Goal: Task Accomplishment & Management: Use online tool/utility

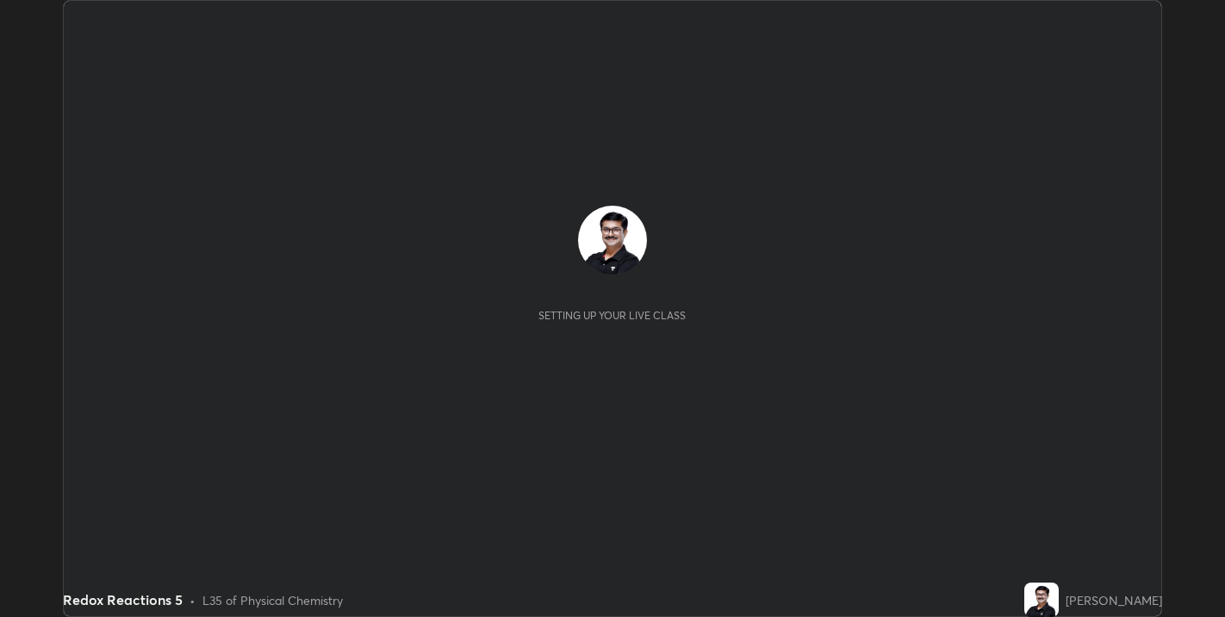
scroll to position [617, 1225]
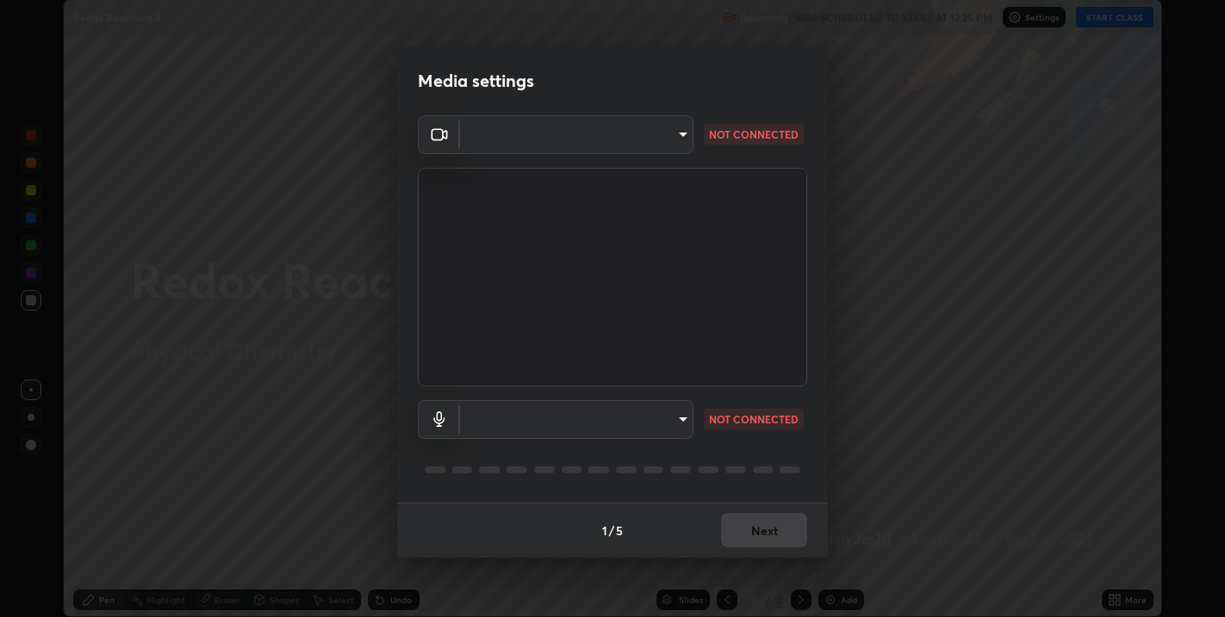
type input "67417adfccfa8b42c30ef4407fe4a6c493a28e79373338af571501226f50bce5"
click at [684, 418] on body "Erase all Redox Reactions 5 Recording WAS SCHEDULED TO START AT 12:25 PM Settin…" at bounding box center [612, 308] width 1225 height 617
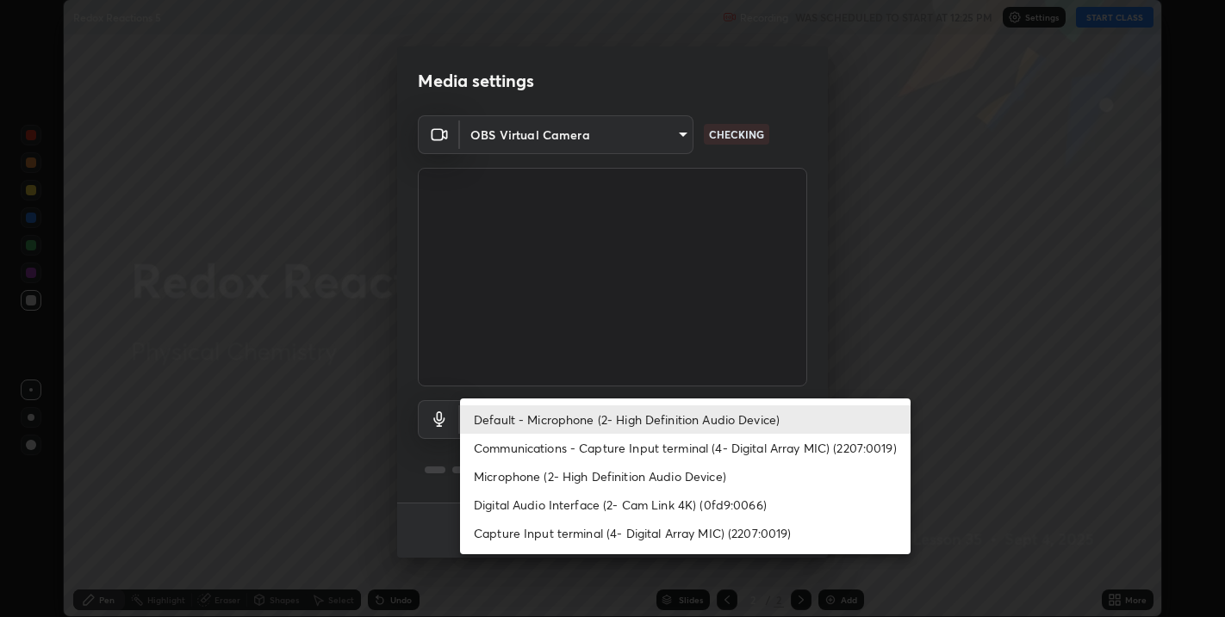
click at [615, 508] on li "Digital Audio Interface (2- Cam Link 4K) (0fd9:0066)" at bounding box center [685, 505] width 450 height 28
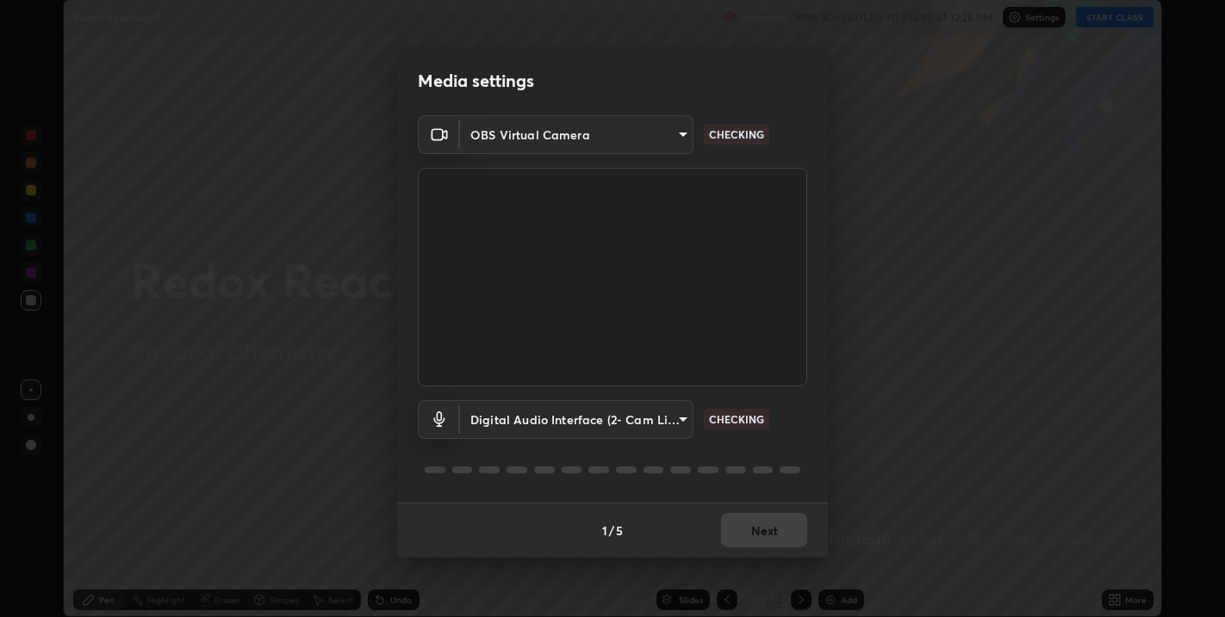
click at [682, 425] on body "Erase all Redox Reactions 5 Recording WAS SCHEDULED TO START AT 12:25 PM Settin…" at bounding box center [612, 308] width 1225 height 617
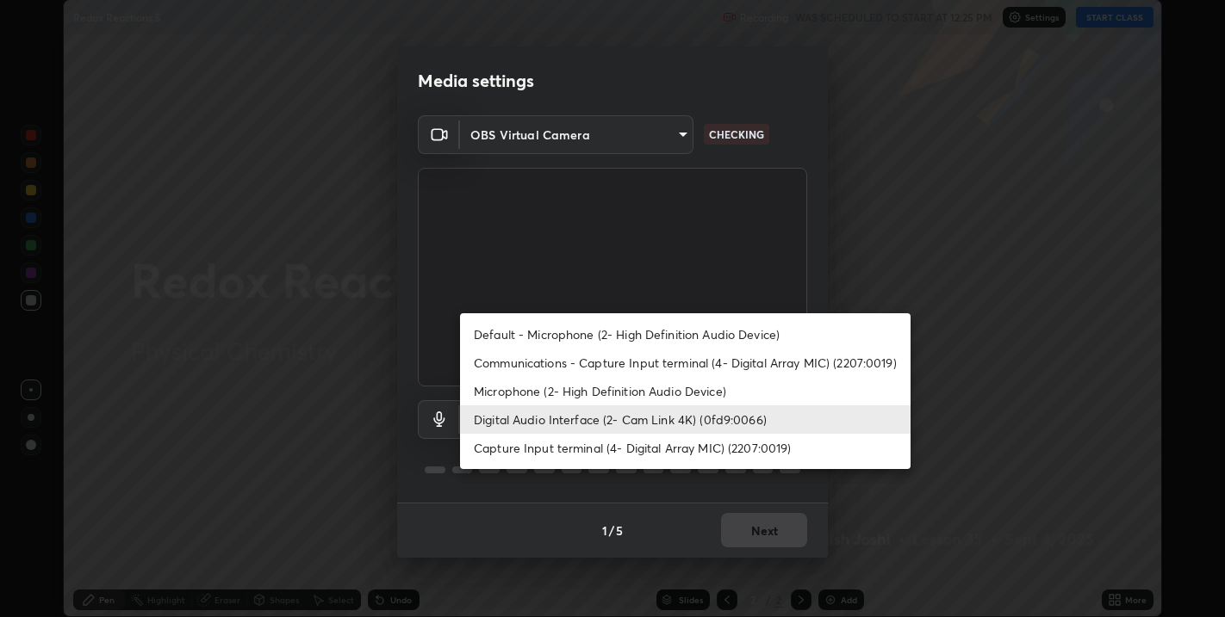
click at [570, 338] on li "Default - Microphone (2- High Definition Audio Device)" at bounding box center [685, 334] width 450 height 28
type input "default"
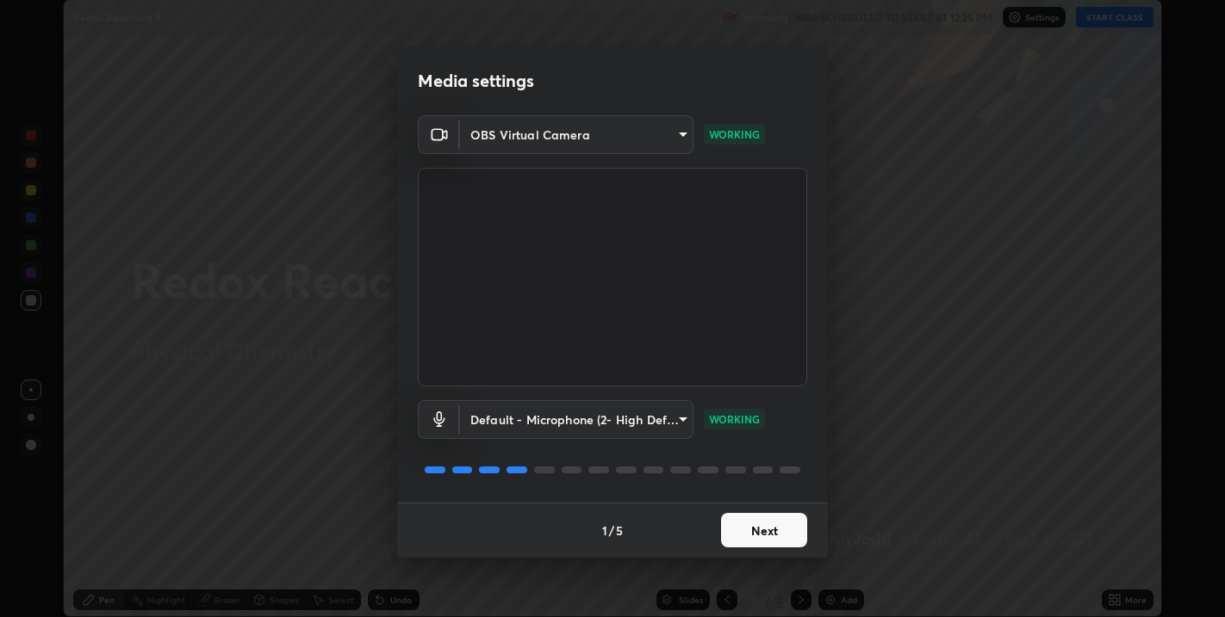
click at [765, 531] on button "Next" at bounding box center [764, 530] width 86 height 34
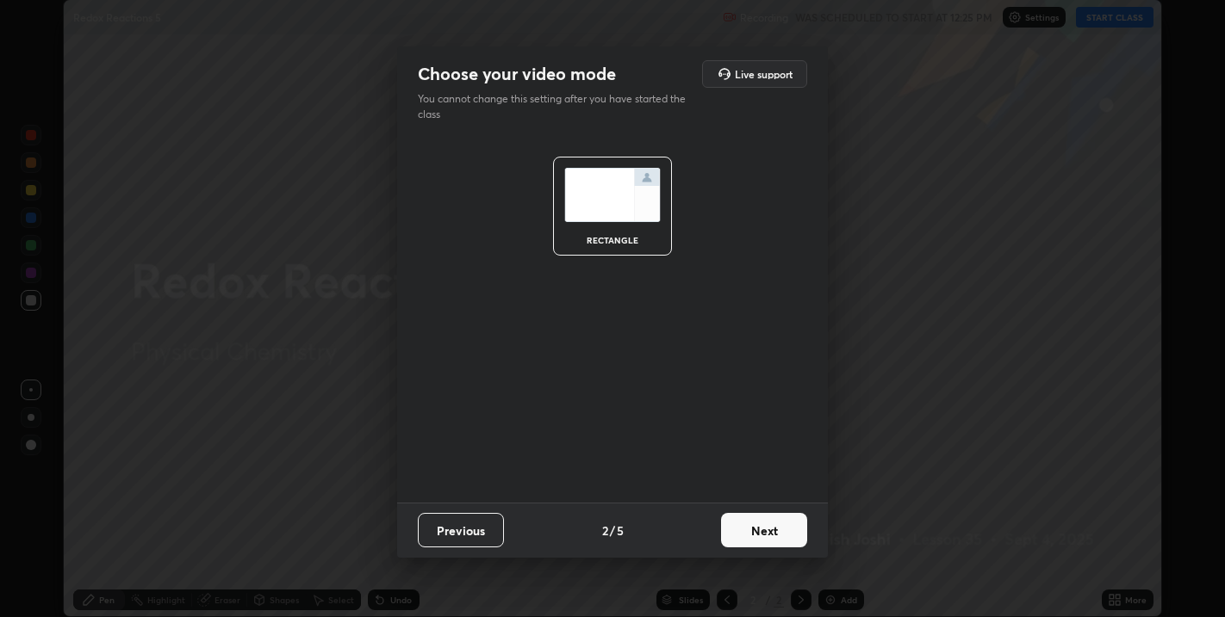
click at [763, 533] on button "Next" at bounding box center [764, 530] width 86 height 34
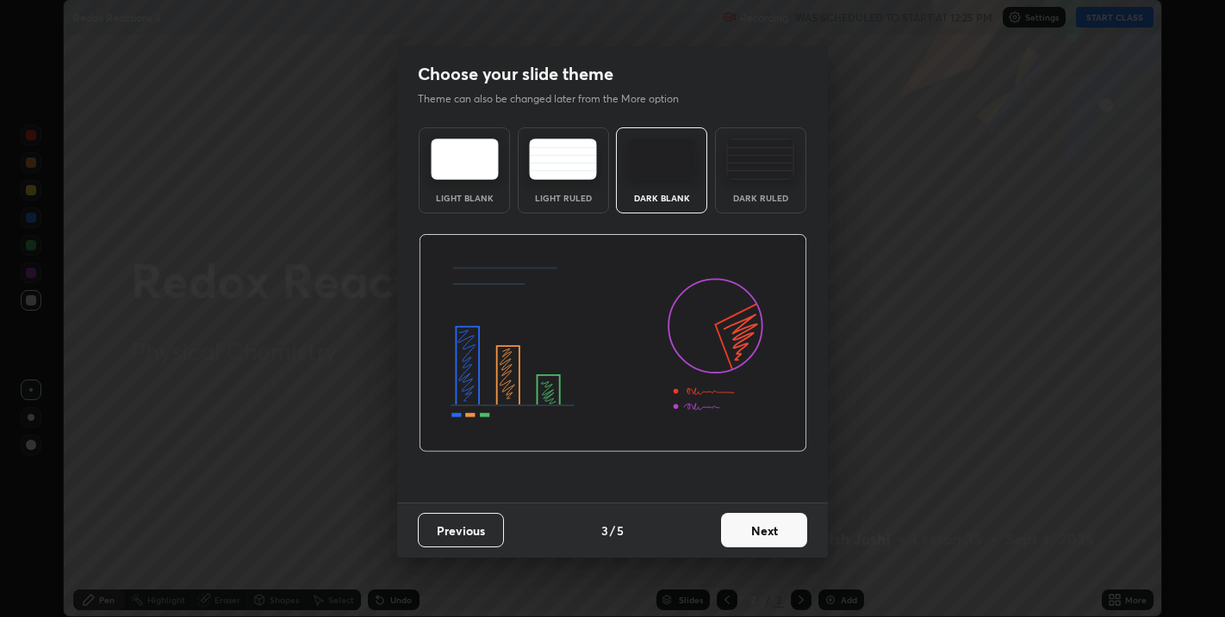
click at [762, 536] on button "Next" at bounding box center [764, 530] width 86 height 34
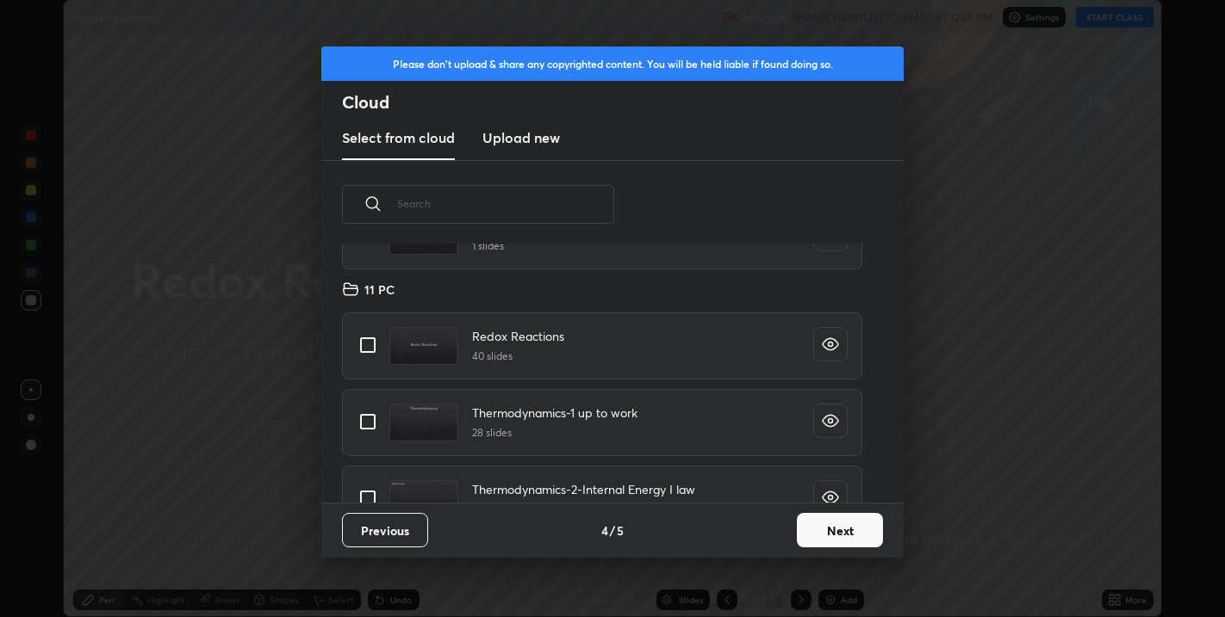
scroll to position [152, 0]
click at [370, 352] on input "grid" at bounding box center [368, 350] width 36 height 36
checkbox input "true"
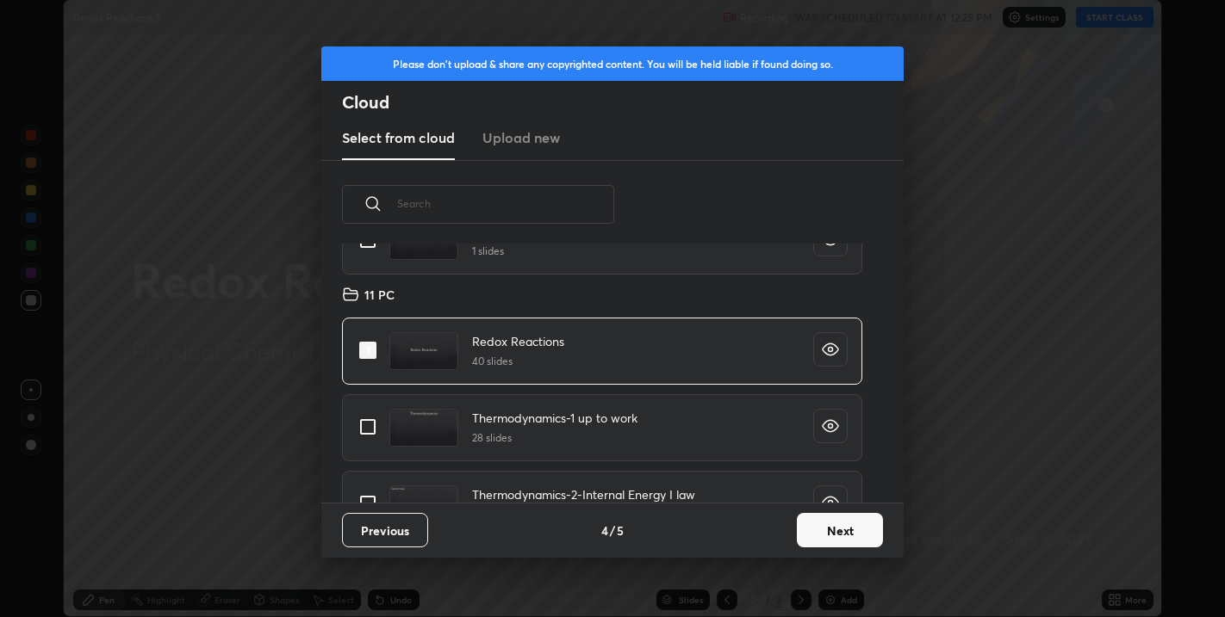
click at [822, 530] on button "Next" at bounding box center [840, 530] width 86 height 34
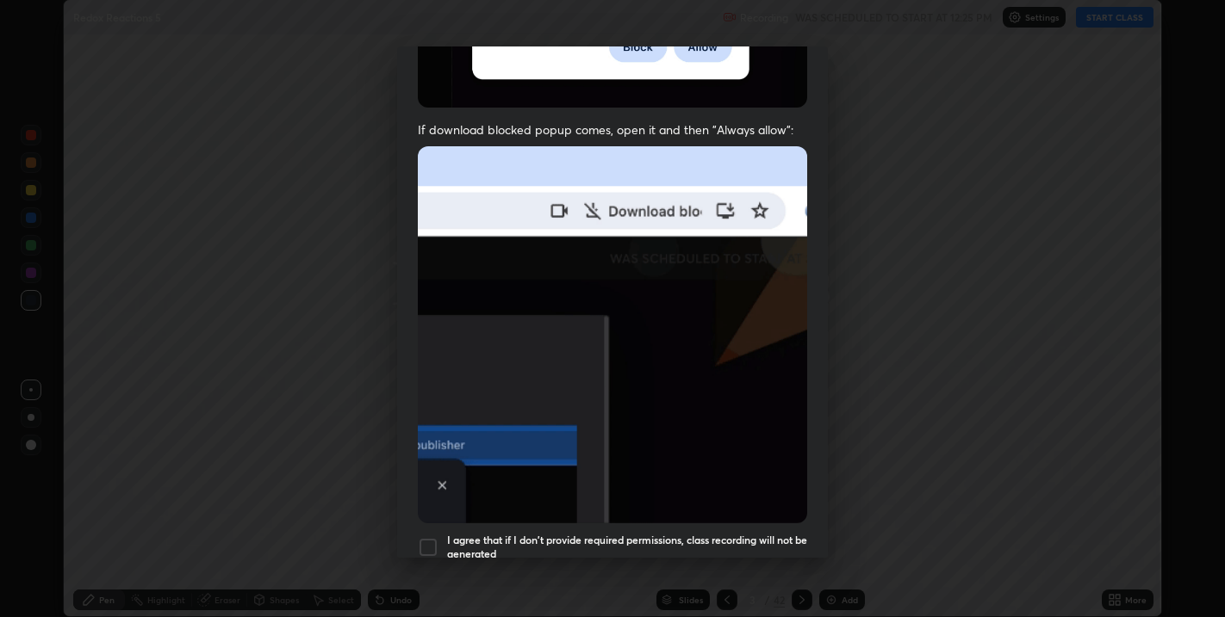
scroll to position [349, 0]
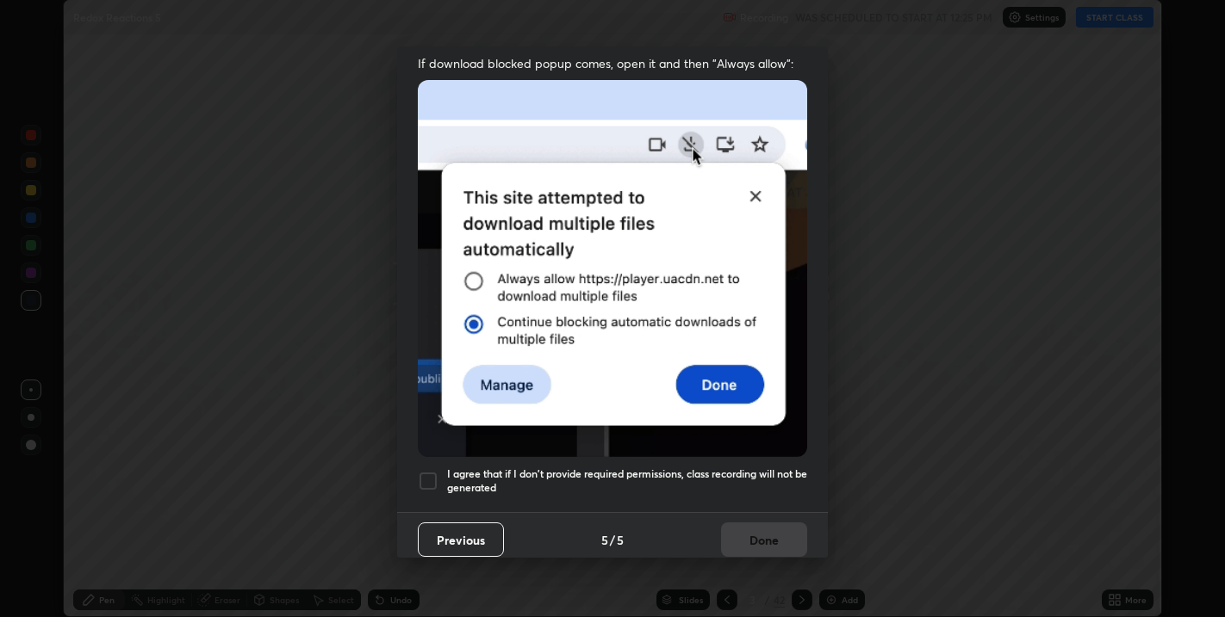
click at [433, 472] on div at bounding box center [428, 481] width 21 height 21
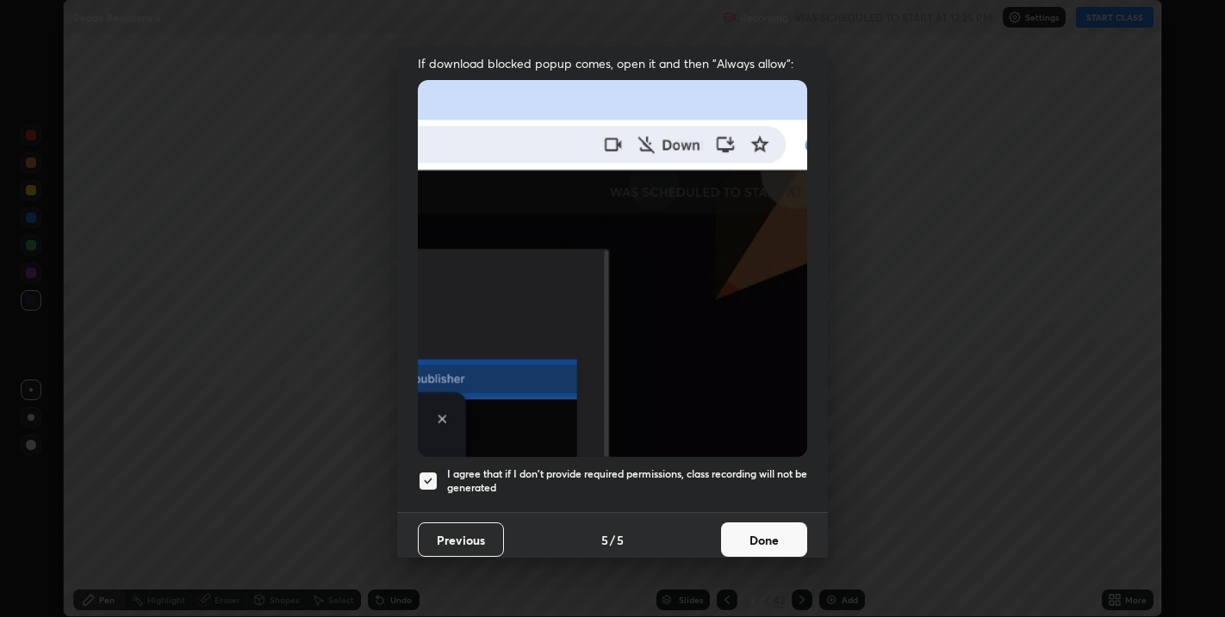
click at [743, 527] on button "Done" at bounding box center [764, 540] width 86 height 34
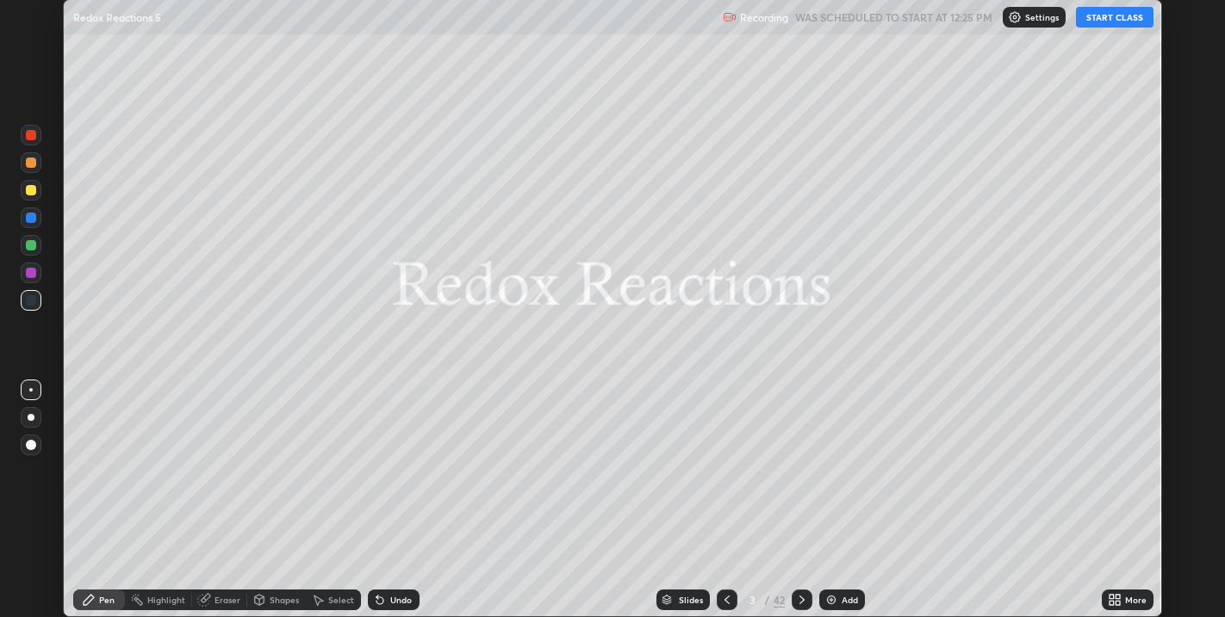
click at [1105, 21] on button "START CLASS" at bounding box center [1115, 17] width 78 height 21
click at [1111, 596] on icon at bounding box center [1111, 597] width 4 height 4
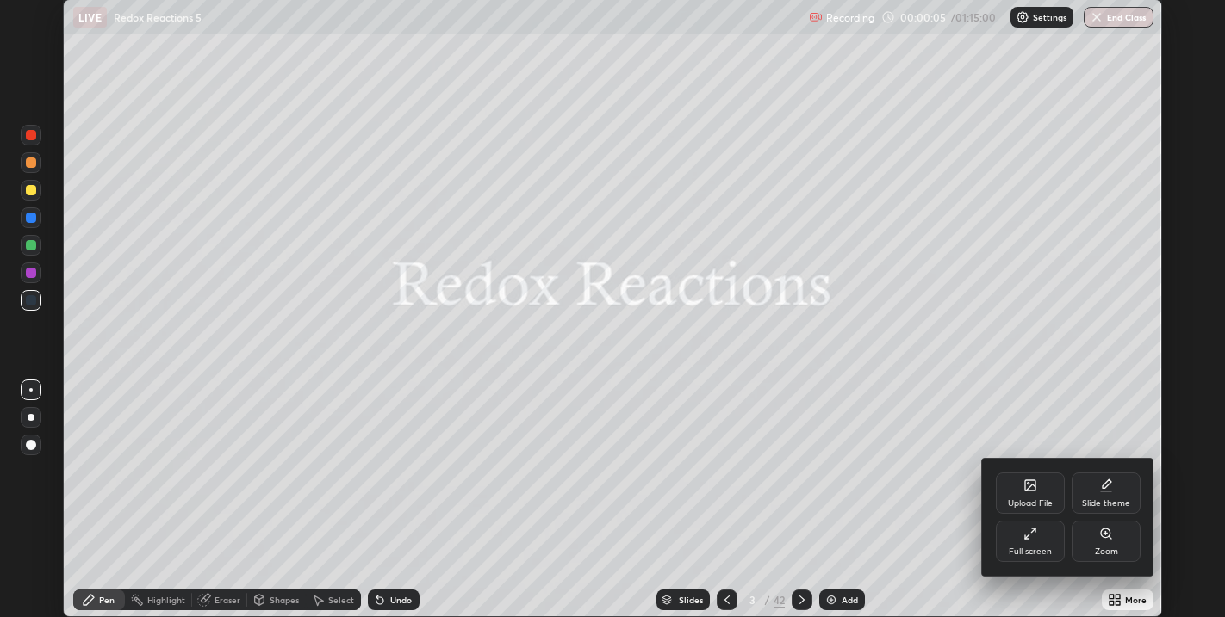
click at [946, 528] on div at bounding box center [612, 308] width 1225 height 617
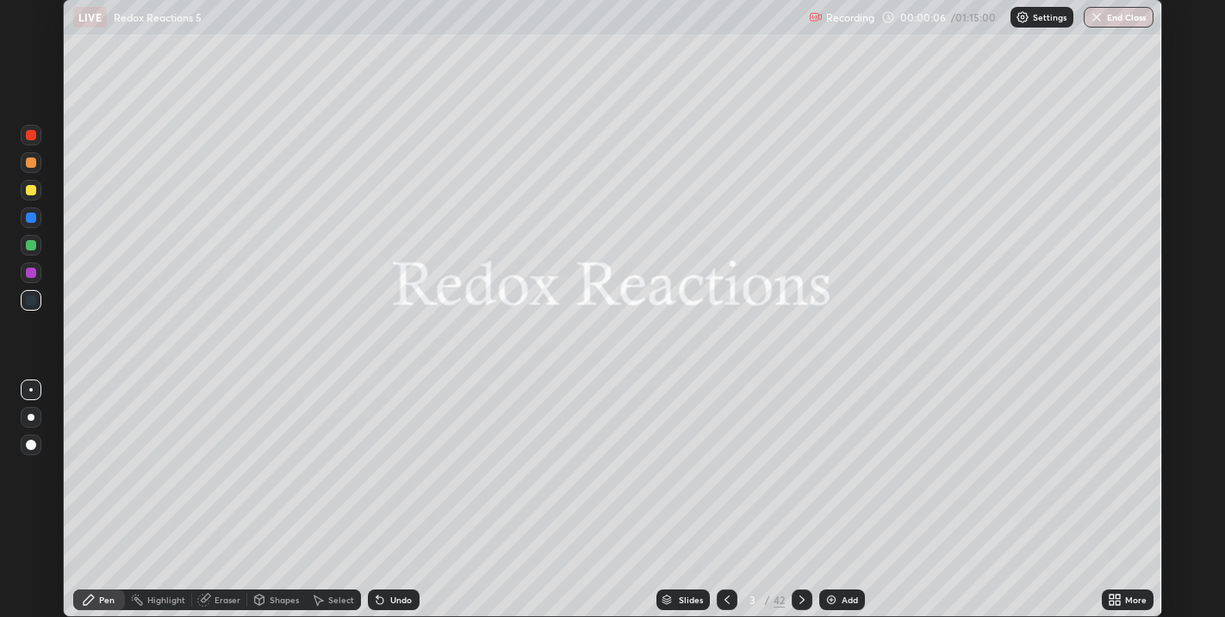
click at [702, 598] on div "Slides" at bounding box center [682, 600] width 53 height 21
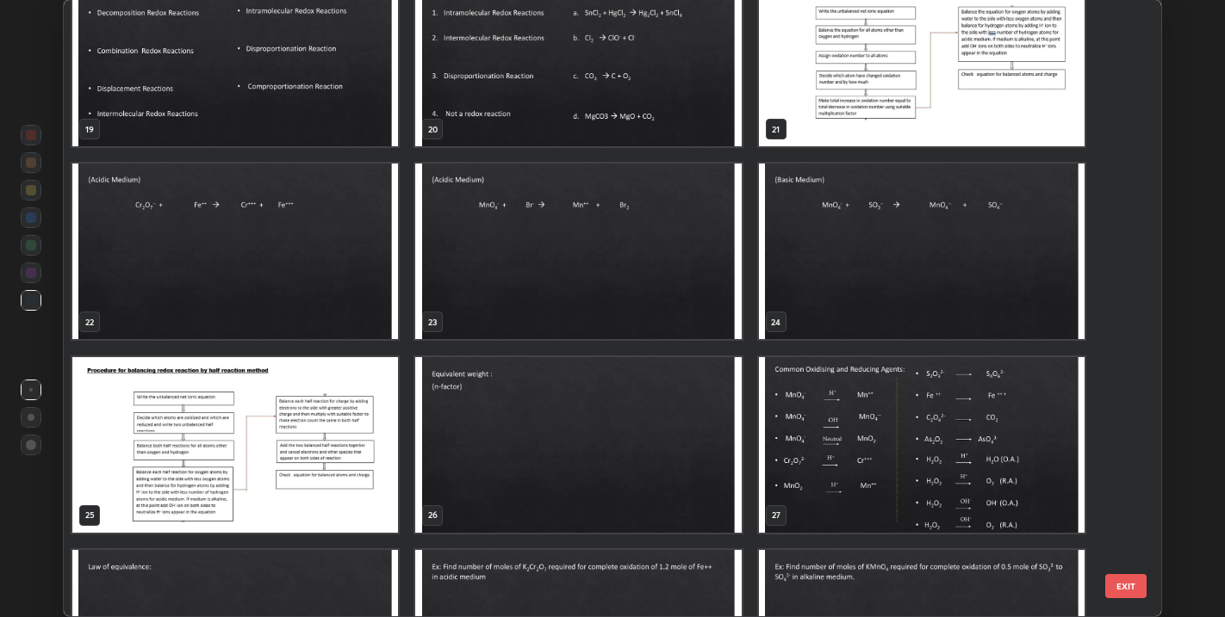
scroll to position [1198, 0]
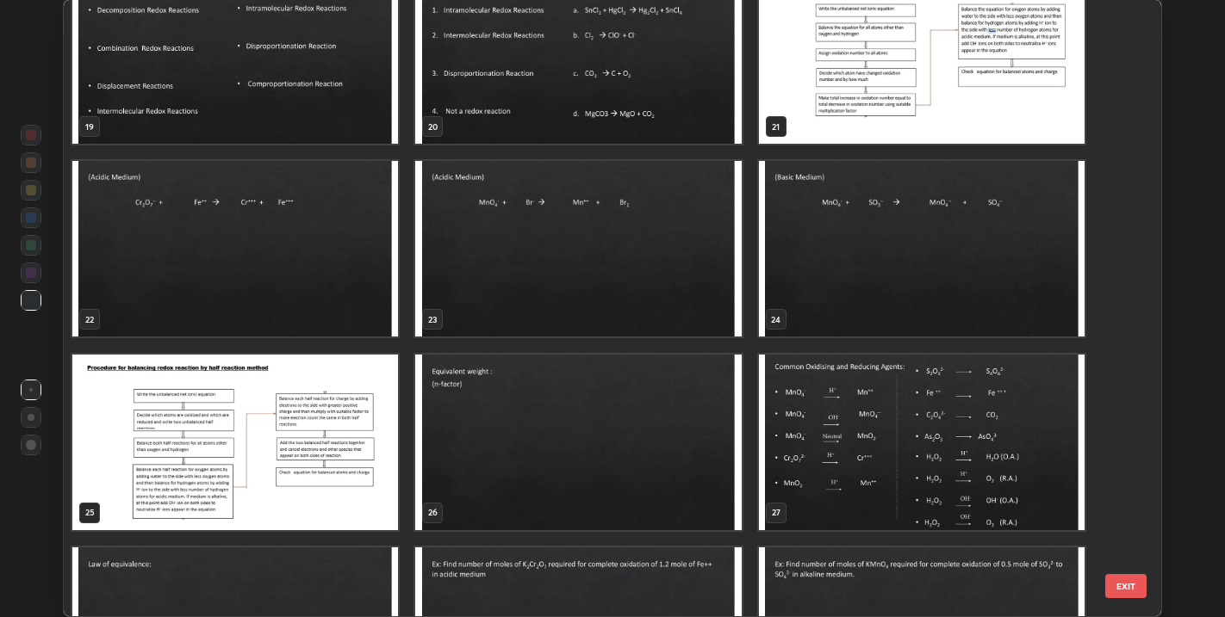
click at [369, 434] on img "grid" at bounding box center [235, 443] width 326 height 176
click at [369, 430] on img "grid" at bounding box center [235, 443] width 326 height 176
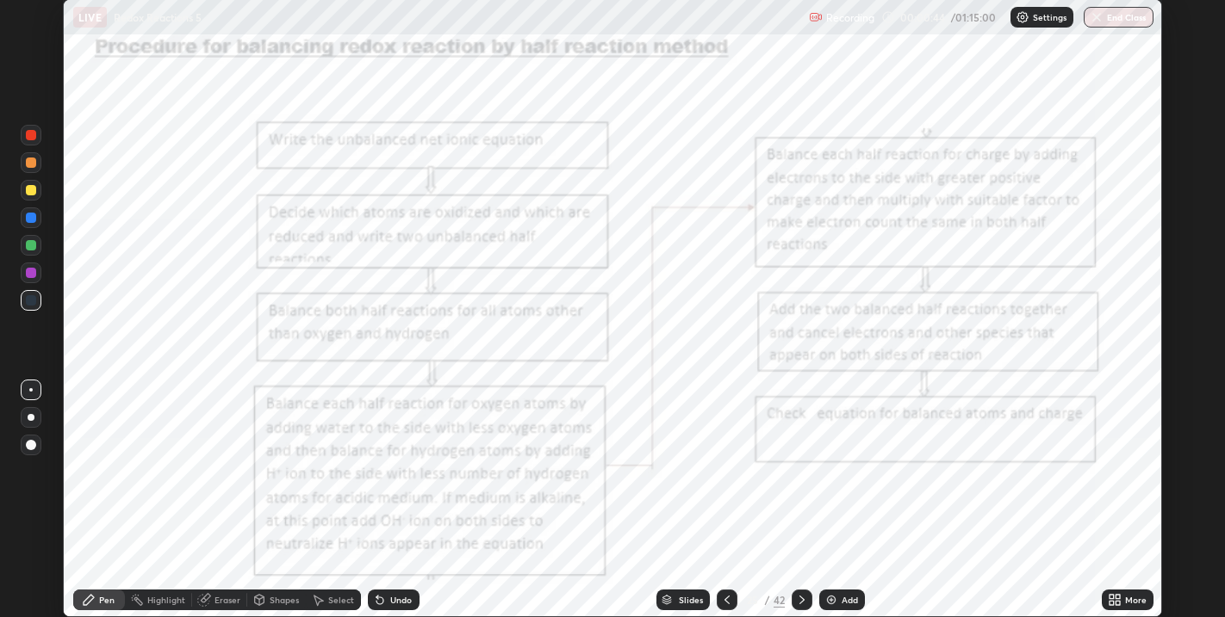
click at [800, 600] on icon at bounding box center [802, 600] width 14 height 14
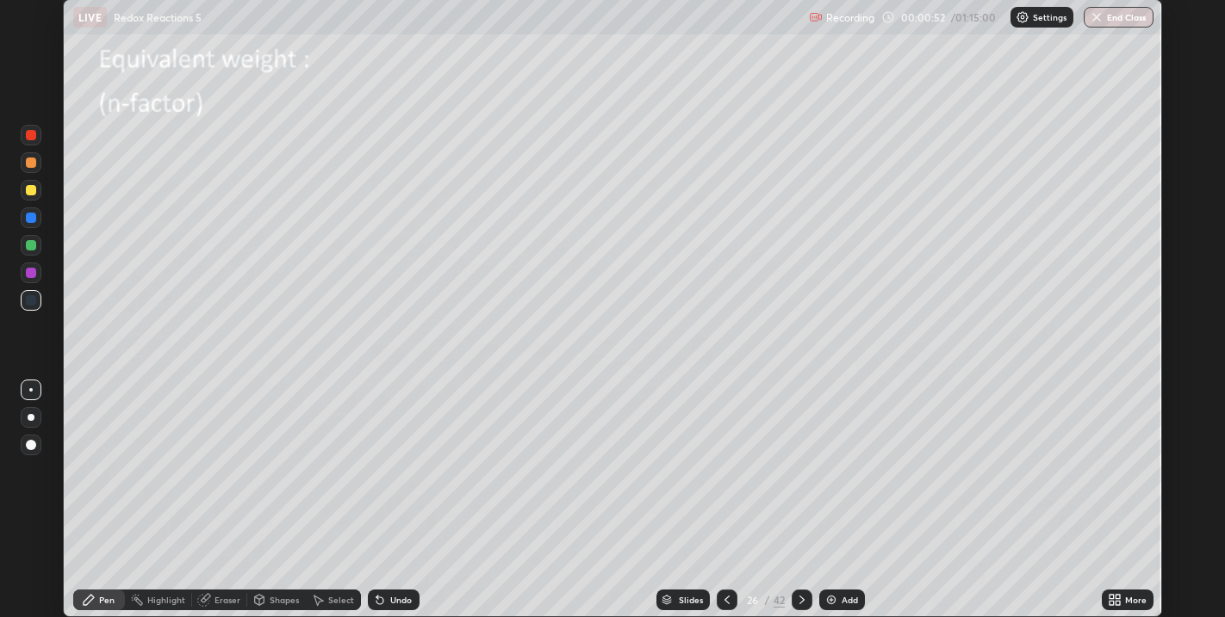
click at [30, 191] on div at bounding box center [31, 190] width 10 height 10
click at [831, 599] on img at bounding box center [831, 600] width 14 height 14
click at [725, 600] on icon at bounding box center [726, 600] width 14 height 14
click at [295, 599] on div "Shapes" at bounding box center [284, 600] width 29 height 9
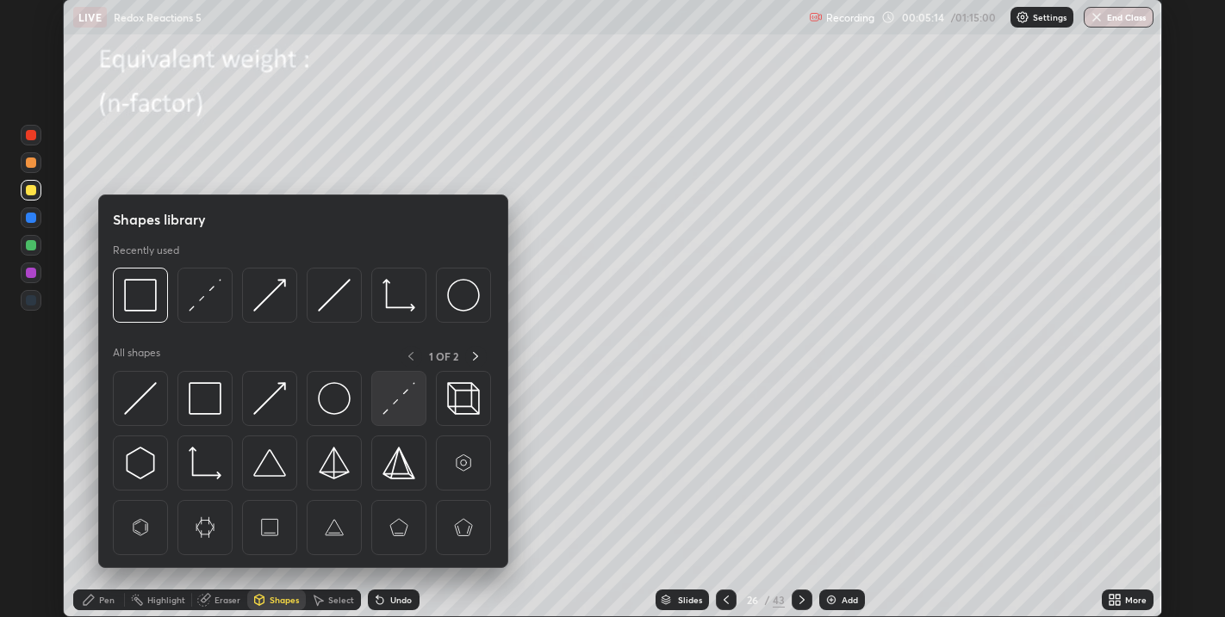
click at [395, 410] on img at bounding box center [398, 398] width 33 height 33
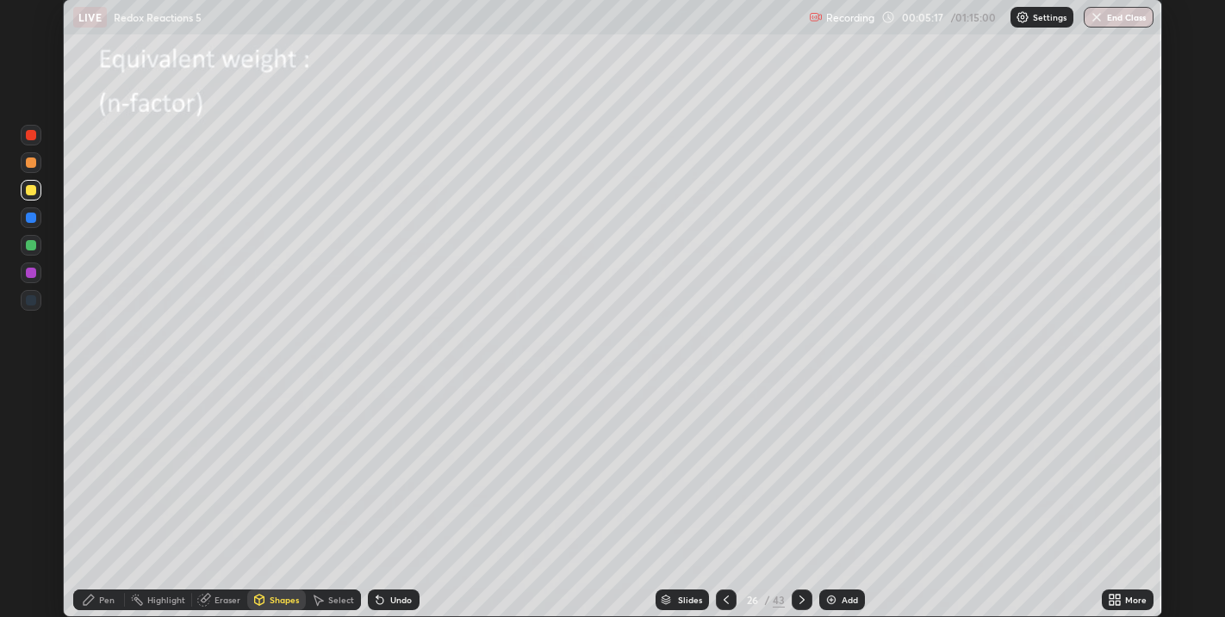
click at [117, 594] on div "Pen" at bounding box center [99, 600] width 52 height 21
click at [32, 187] on div at bounding box center [31, 190] width 10 height 10
click at [35, 164] on div at bounding box center [31, 163] width 10 height 10
click at [33, 195] on div at bounding box center [31, 190] width 10 height 10
click at [397, 601] on div "Undo" at bounding box center [401, 600] width 22 height 9
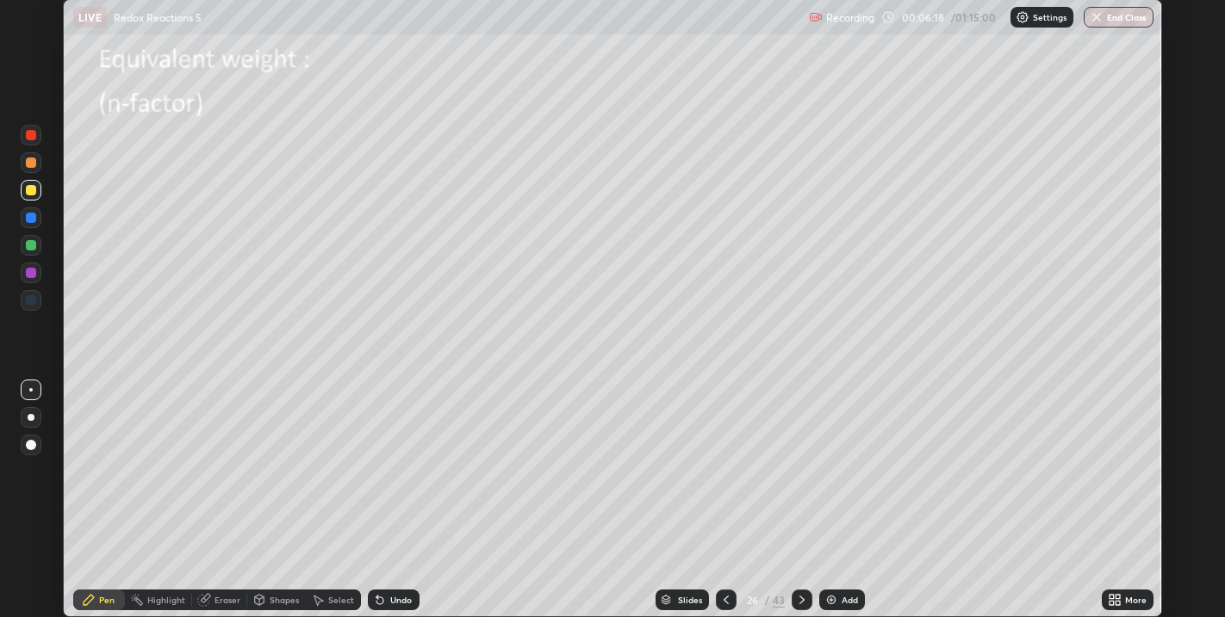
click at [405, 599] on div "Undo" at bounding box center [401, 600] width 22 height 9
click at [832, 598] on img at bounding box center [831, 600] width 14 height 14
click at [725, 600] on icon at bounding box center [726, 600] width 14 height 14
click at [828, 599] on img at bounding box center [831, 600] width 14 height 14
click at [34, 303] on div at bounding box center [31, 300] width 10 height 10
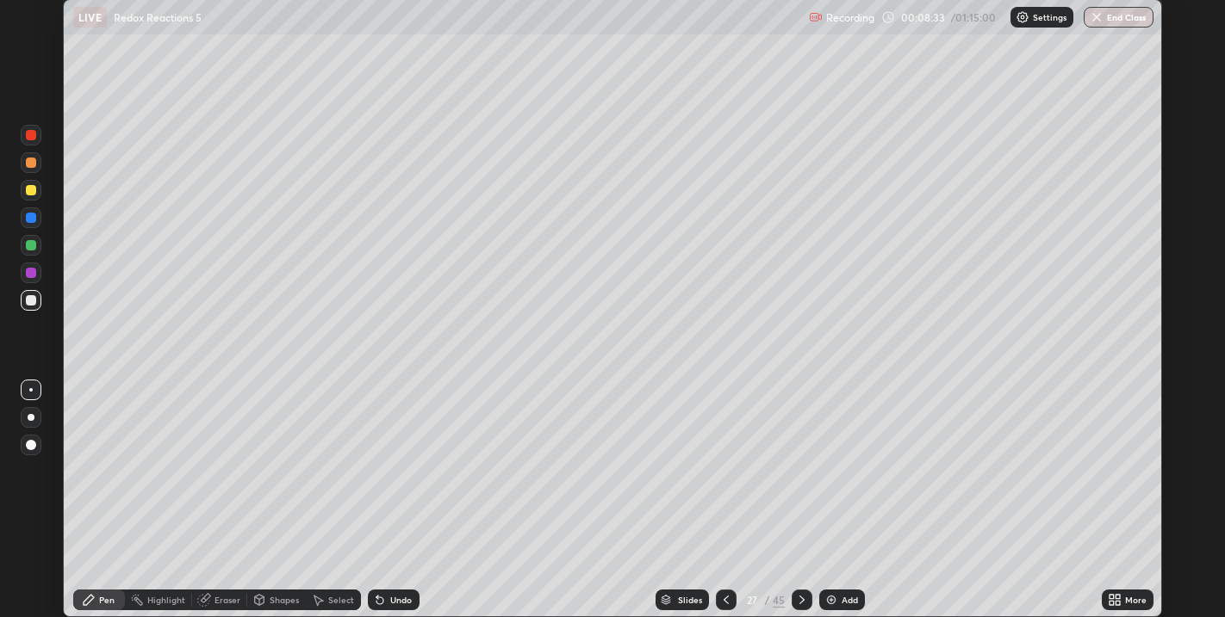
click at [34, 194] on div at bounding box center [31, 190] width 10 height 10
click at [391, 605] on div "Undo" at bounding box center [401, 600] width 22 height 9
click at [379, 598] on icon at bounding box center [379, 601] width 7 height 7
click at [381, 601] on icon at bounding box center [379, 601] width 7 height 7
click at [30, 247] on div at bounding box center [31, 245] width 10 height 10
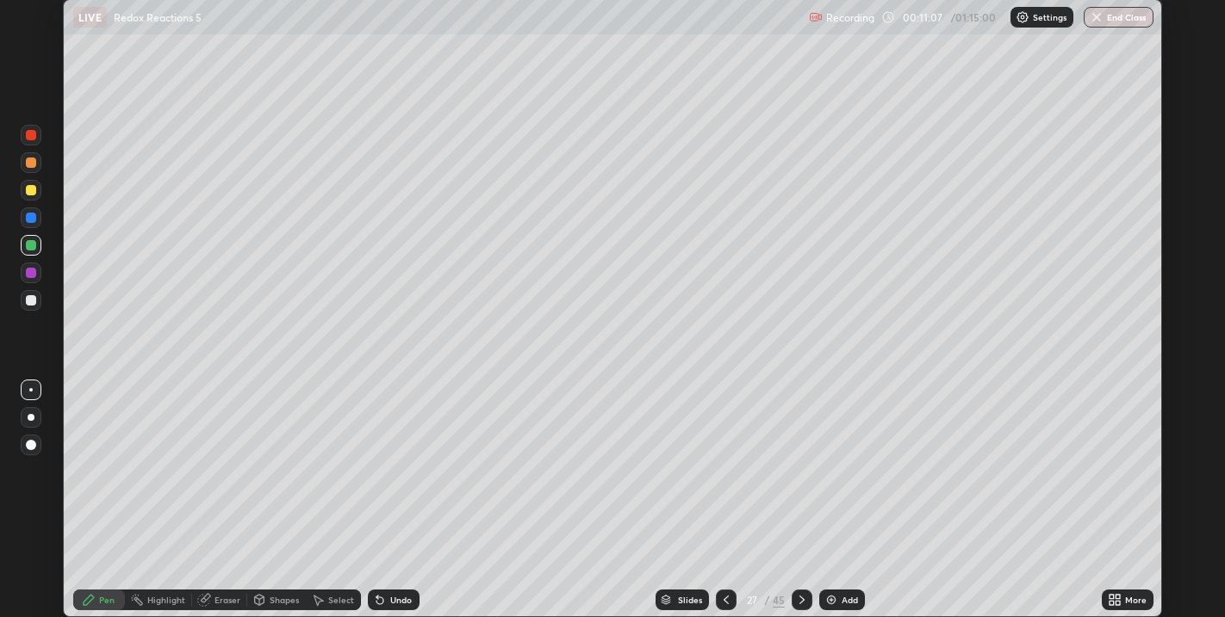
click at [34, 301] on div at bounding box center [31, 300] width 10 height 10
click at [31, 304] on div at bounding box center [31, 300] width 10 height 10
click at [825, 598] on img at bounding box center [831, 600] width 14 height 14
click at [32, 303] on div at bounding box center [31, 300] width 10 height 10
click at [390, 605] on div "Undo" at bounding box center [401, 600] width 22 height 9
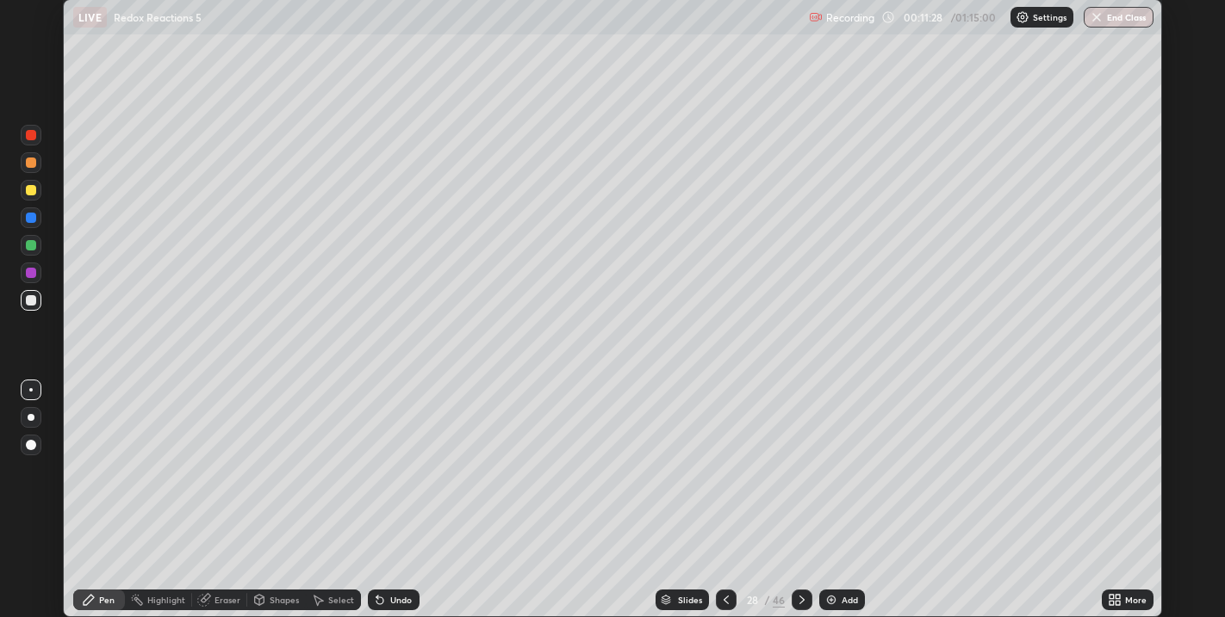
click at [388, 603] on div "Undo" at bounding box center [394, 600] width 52 height 21
click at [385, 603] on icon at bounding box center [380, 600] width 14 height 14
click at [378, 601] on icon at bounding box center [379, 601] width 7 height 7
click at [377, 598] on icon at bounding box center [379, 601] width 7 height 7
click at [32, 245] on div at bounding box center [31, 245] width 10 height 10
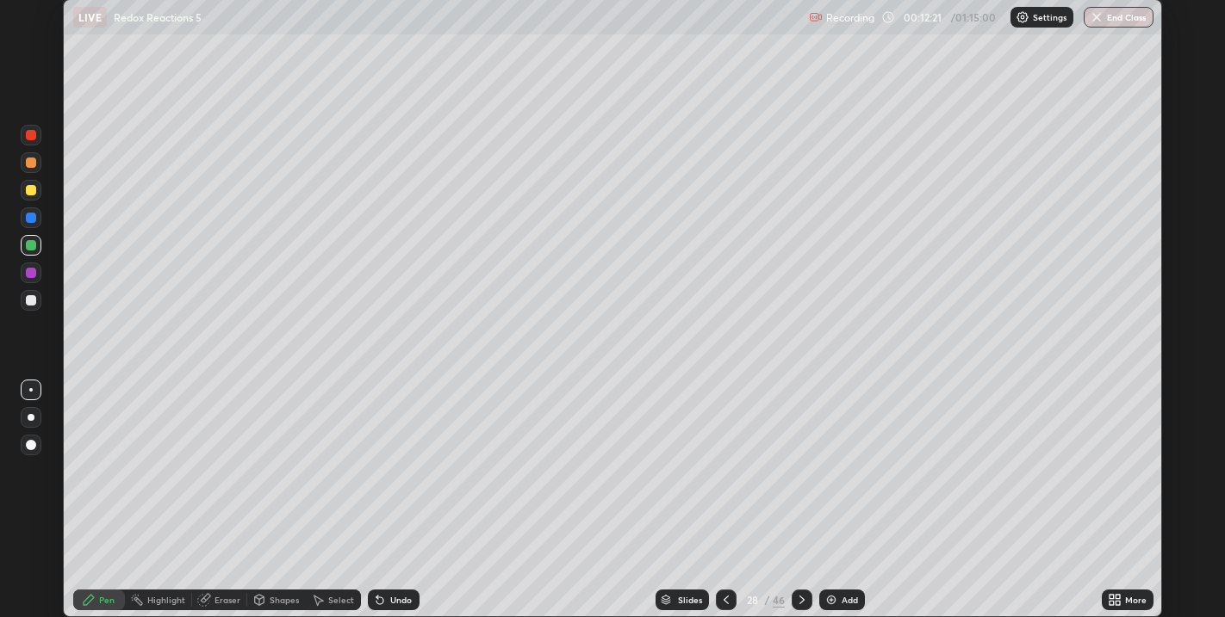
click at [223, 604] on div "Eraser" at bounding box center [227, 600] width 26 height 9
click at [267, 598] on div "Shapes" at bounding box center [276, 600] width 59 height 21
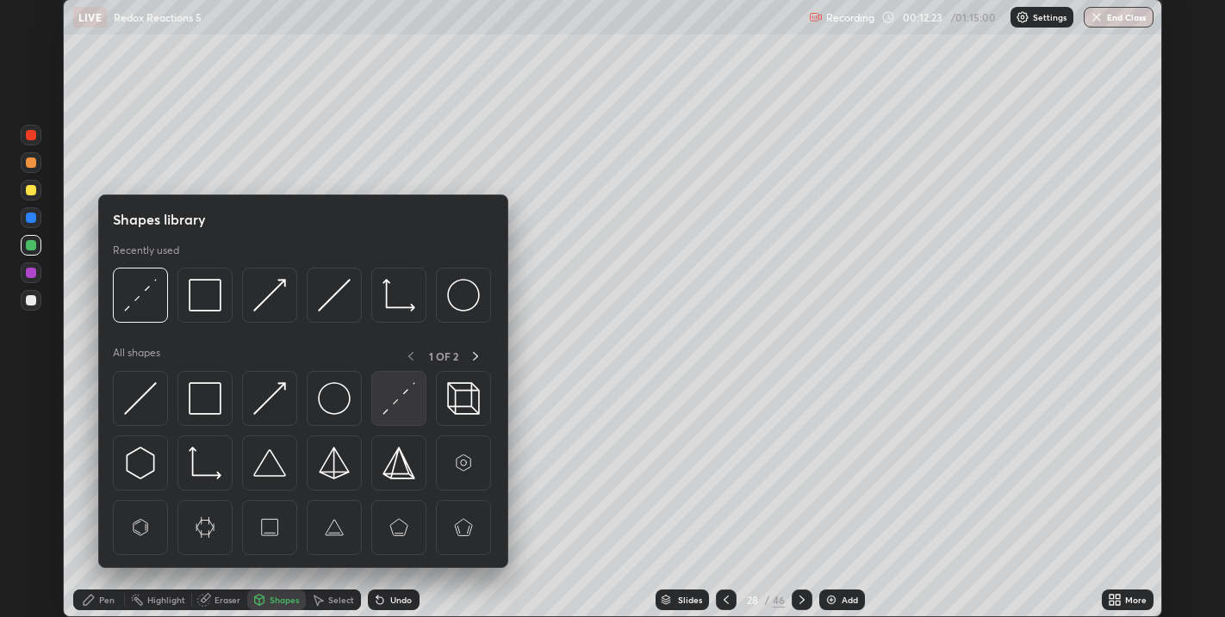
click at [379, 406] on div at bounding box center [398, 398] width 55 height 55
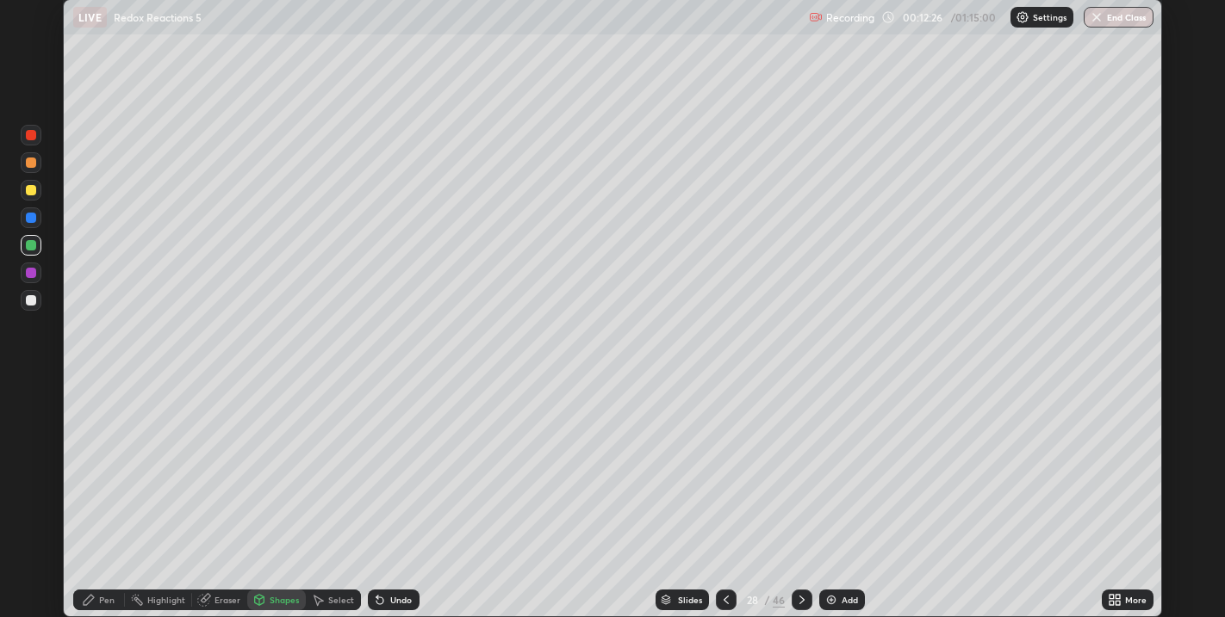
click at [109, 590] on div "Pen" at bounding box center [99, 600] width 52 height 21
click at [34, 300] on div at bounding box center [31, 300] width 10 height 10
click at [32, 191] on div at bounding box center [31, 190] width 10 height 10
click at [35, 300] on div at bounding box center [31, 300] width 10 height 10
click at [401, 592] on div "Undo" at bounding box center [394, 600] width 52 height 21
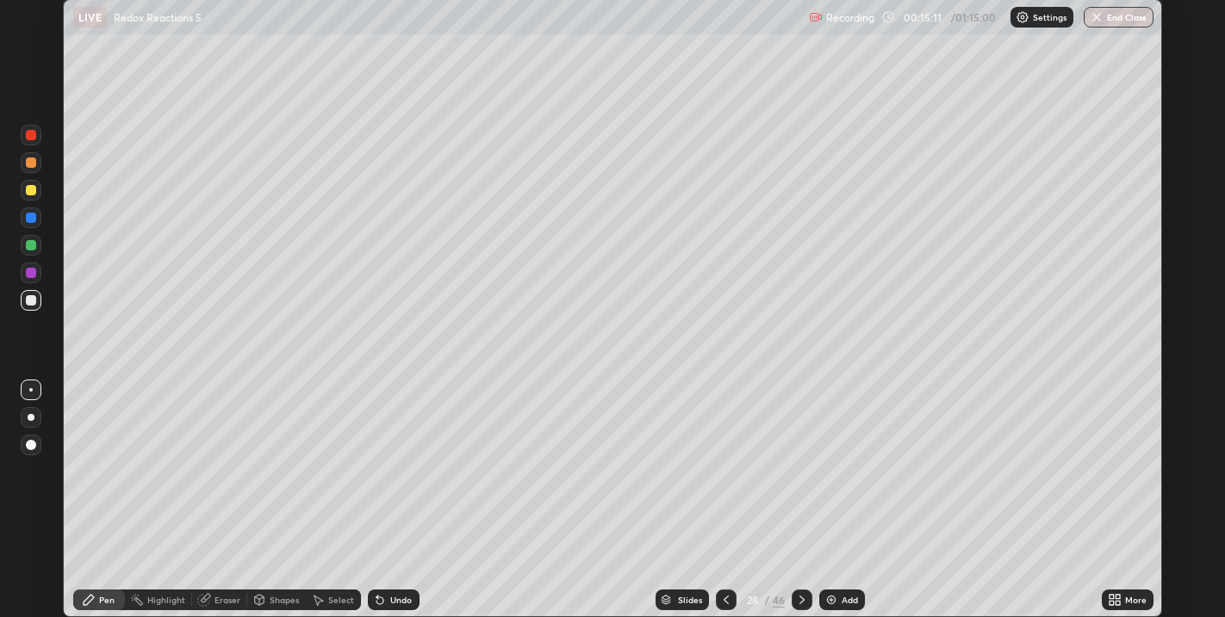
click at [828, 600] on img at bounding box center [831, 600] width 14 height 14
click at [34, 302] on div at bounding box center [31, 300] width 10 height 10
click at [32, 191] on div at bounding box center [31, 190] width 10 height 10
click at [30, 164] on div at bounding box center [31, 163] width 10 height 10
click at [723, 598] on icon at bounding box center [727, 600] width 14 height 14
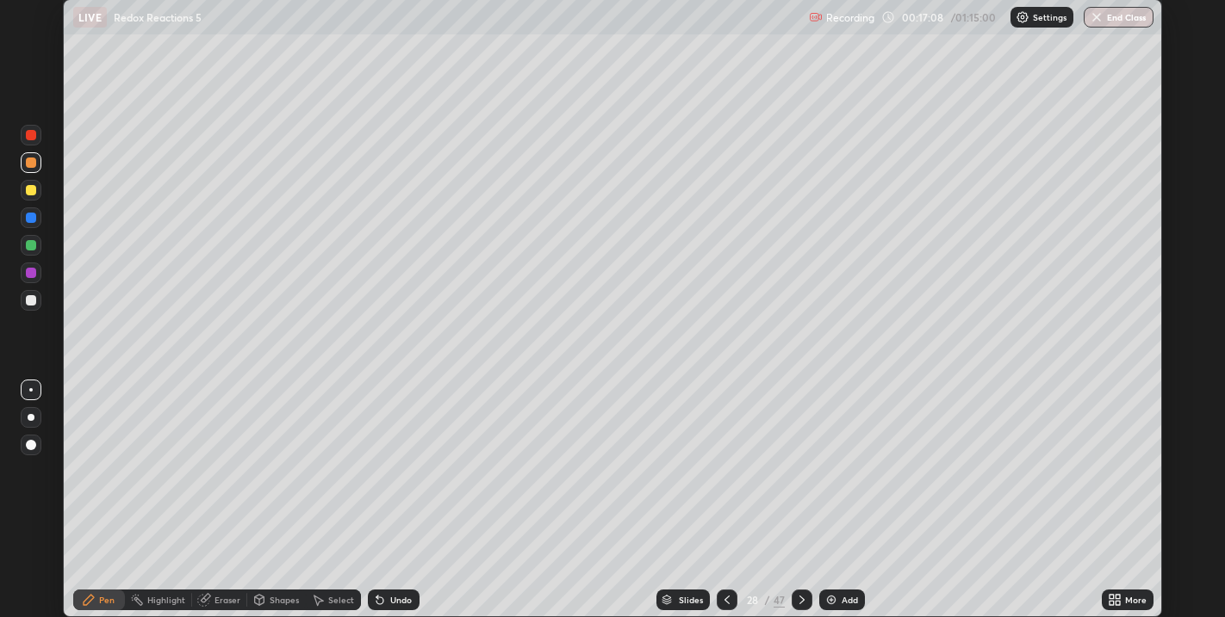
click at [800, 600] on icon at bounding box center [802, 600] width 14 height 14
click at [32, 301] on div at bounding box center [31, 300] width 10 height 10
click at [28, 302] on div at bounding box center [31, 300] width 10 height 10
click at [290, 601] on div "Shapes" at bounding box center [284, 600] width 29 height 9
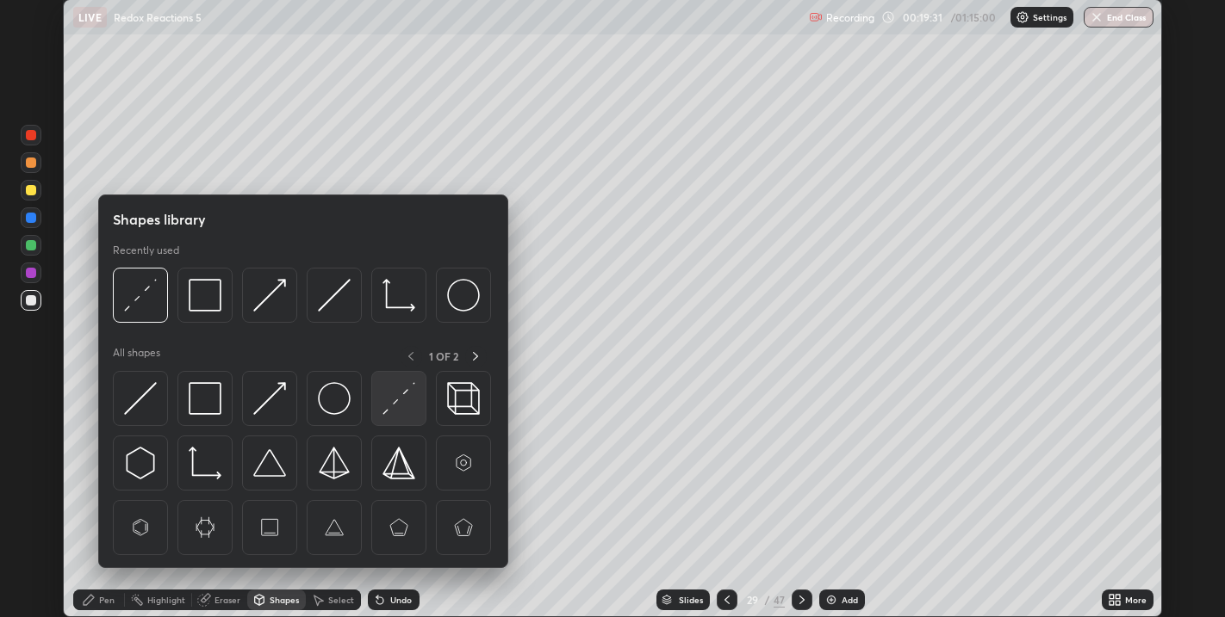
click at [397, 401] on img at bounding box center [398, 398] width 33 height 33
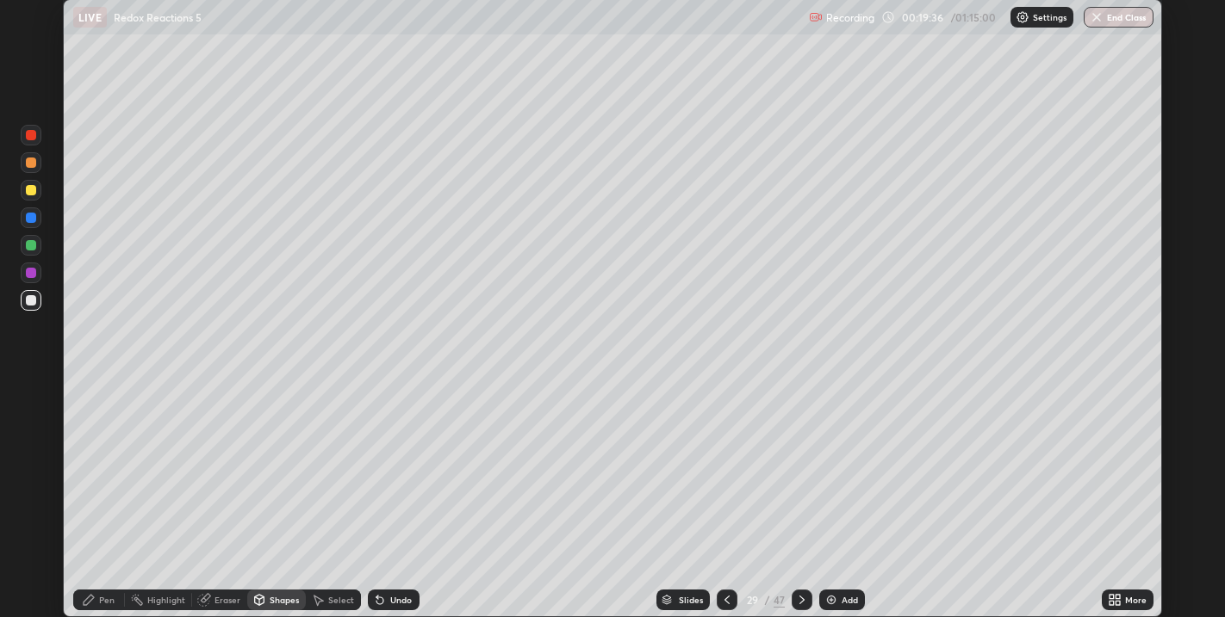
click at [34, 301] on div at bounding box center [31, 300] width 10 height 10
click at [398, 599] on div "Undo" at bounding box center [401, 600] width 22 height 9
click at [113, 601] on div "Pen" at bounding box center [107, 600] width 16 height 9
click at [32, 193] on div at bounding box center [31, 190] width 10 height 10
click at [35, 190] on div at bounding box center [31, 190] width 10 height 10
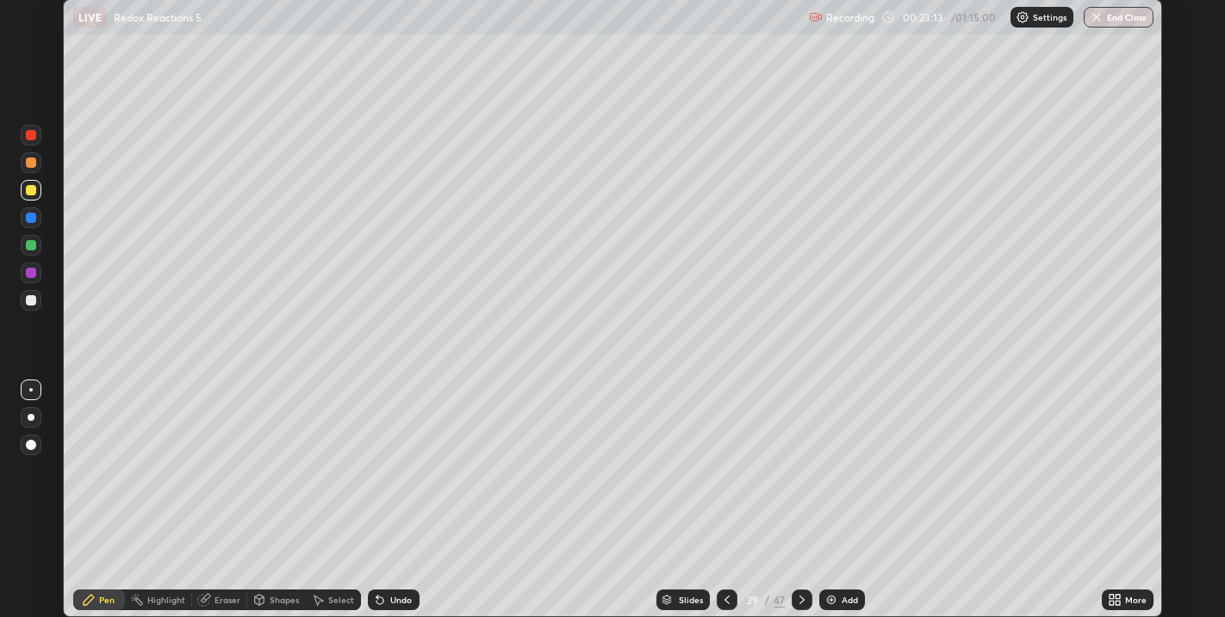
click at [834, 597] on img at bounding box center [831, 600] width 14 height 14
click at [35, 302] on div at bounding box center [31, 300] width 10 height 10
click at [381, 601] on icon at bounding box center [379, 601] width 7 height 7
click at [373, 606] on icon at bounding box center [380, 600] width 14 height 14
click at [32, 301] on div at bounding box center [31, 300] width 10 height 10
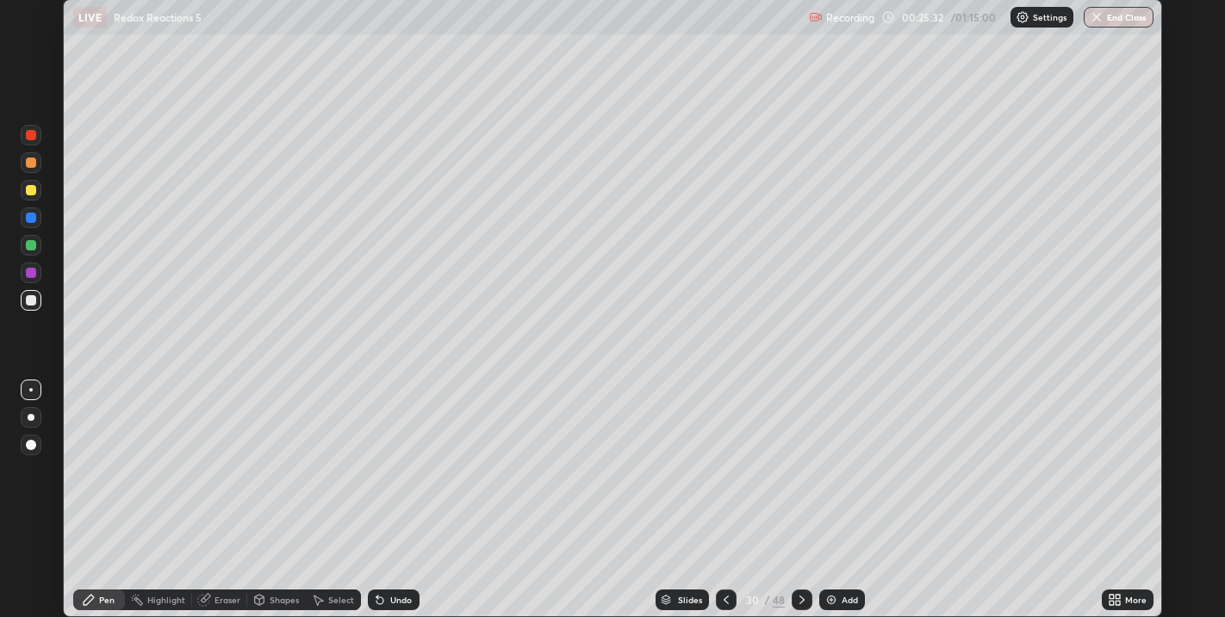
click at [32, 304] on div at bounding box center [31, 300] width 10 height 10
click at [34, 301] on div at bounding box center [31, 300] width 10 height 10
click at [801, 600] on icon at bounding box center [802, 600] width 14 height 14
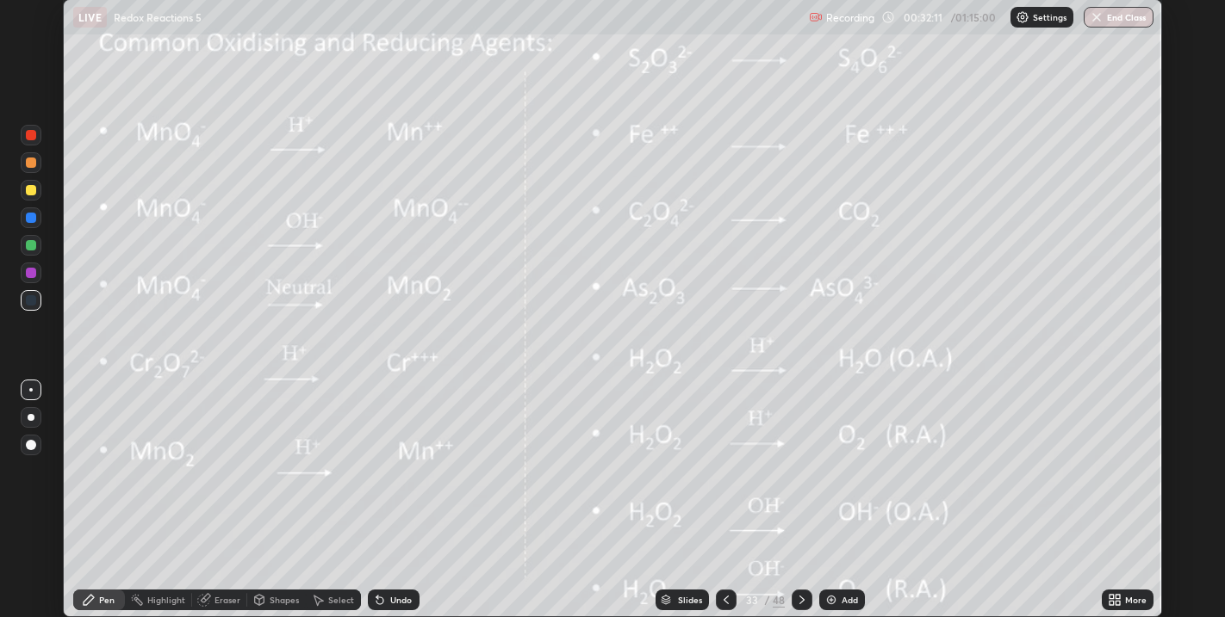
click at [32, 193] on div at bounding box center [31, 190] width 10 height 10
click at [33, 188] on div at bounding box center [31, 190] width 10 height 10
click at [381, 611] on div "Undo" at bounding box center [394, 600] width 52 height 21
click at [384, 601] on icon at bounding box center [380, 600] width 14 height 14
click at [1003, 589] on div "Slides 33 / 48 Add" at bounding box center [760, 600] width 682 height 34
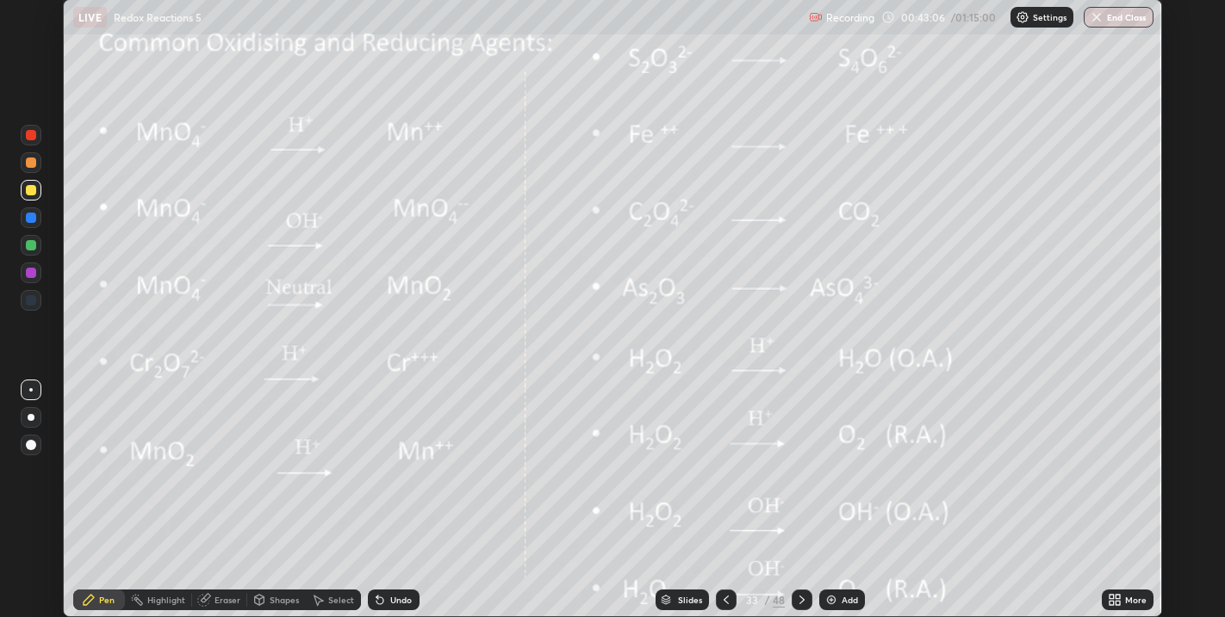
click at [1018, 594] on div "Slides 33 / 48 Add" at bounding box center [760, 600] width 682 height 34
click at [1003, 590] on div "Slides 33 / 48 Add" at bounding box center [760, 600] width 682 height 34
click at [801, 600] on icon at bounding box center [802, 600] width 14 height 14
click at [35, 190] on div at bounding box center [31, 190] width 10 height 10
click at [35, 189] on div at bounding box center [31, 190] width 10 height 10
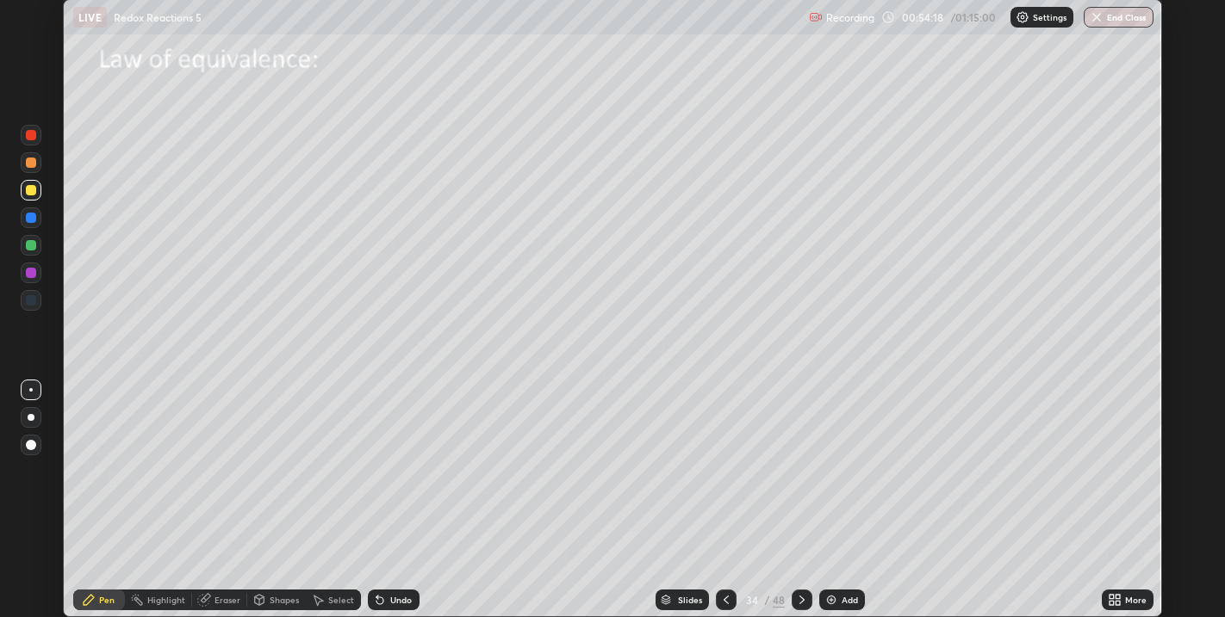
click at [827, 599] on img at bounding box center [831, 600] width 14 height 14
click at [800, 595] on icon at bounding box center [802, 600] width 14 height 14
click at [723, 598] on icon at bounding box center [726, 600] width 14 height 14
click at [34, 304] on div at bounding box center [31, 300] width 10 height 10
click at [320, 598] on icon at bounding box center [318, 600] width 14 height 14
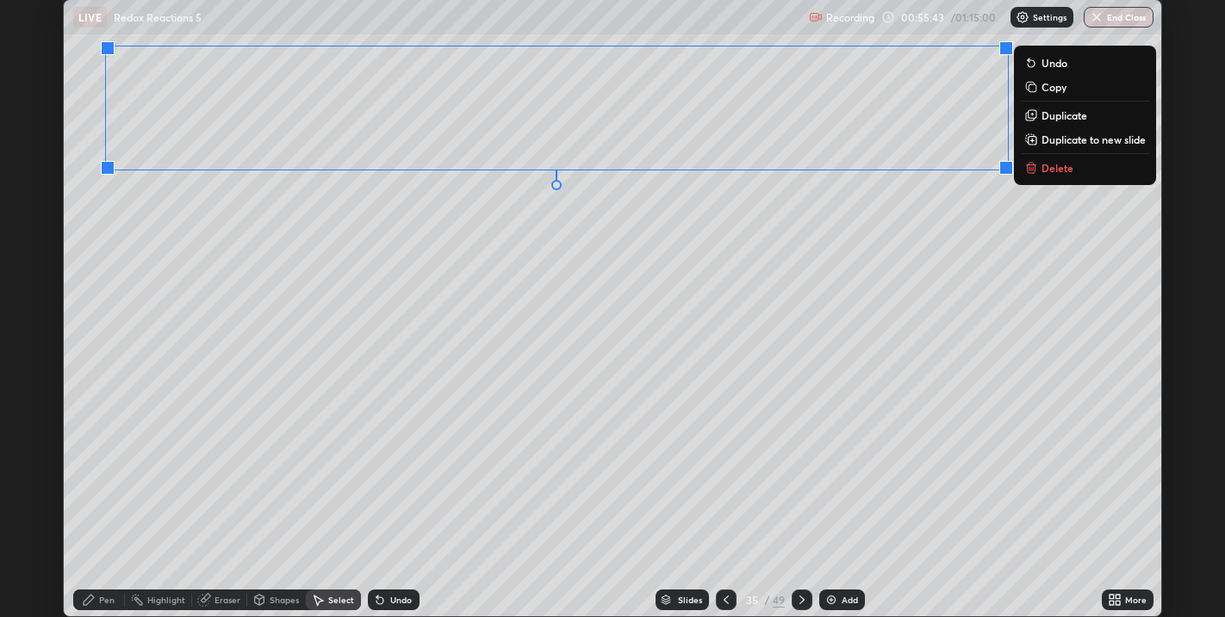
click at [1010, 303] on div "0 ° Undo Copy Duplicate Duplicate to new slide Delete" at bounding box center [613, 308] width 1098 height 617
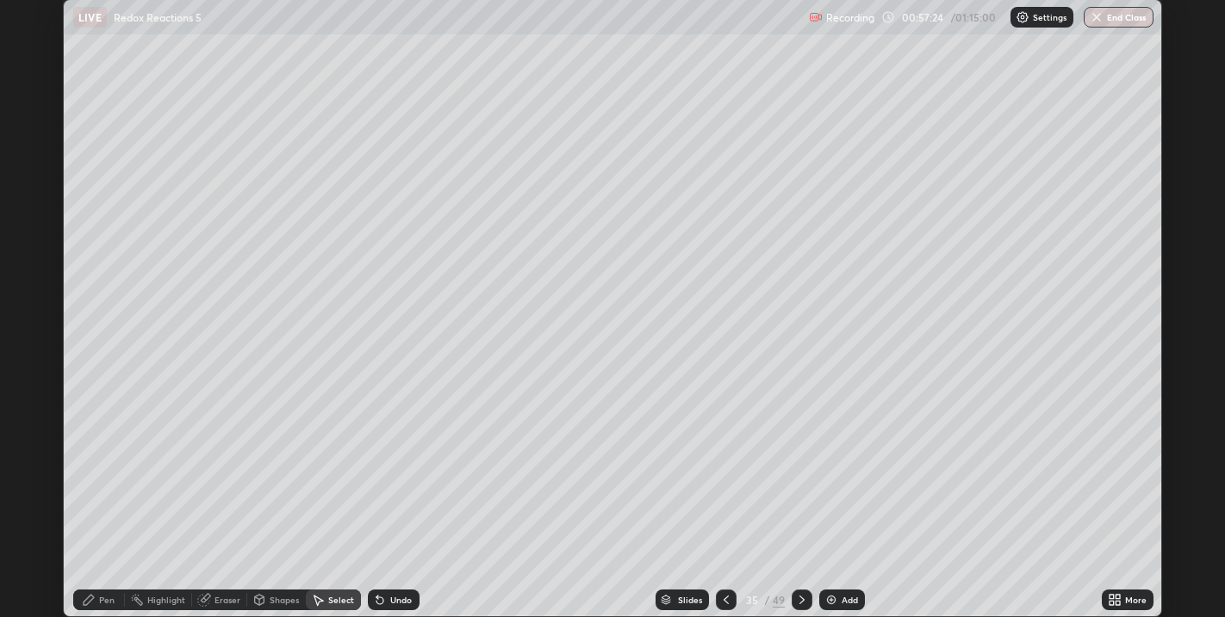
click at [112, 596] on div "Pen" at bounding box center [107, 600] width 16 height 9
click at [34, 193] on div at bounding box center [31, 190] width 10 height 10
click at [725, 600] on icon at bounding box center [726, 600] width 14 height 14
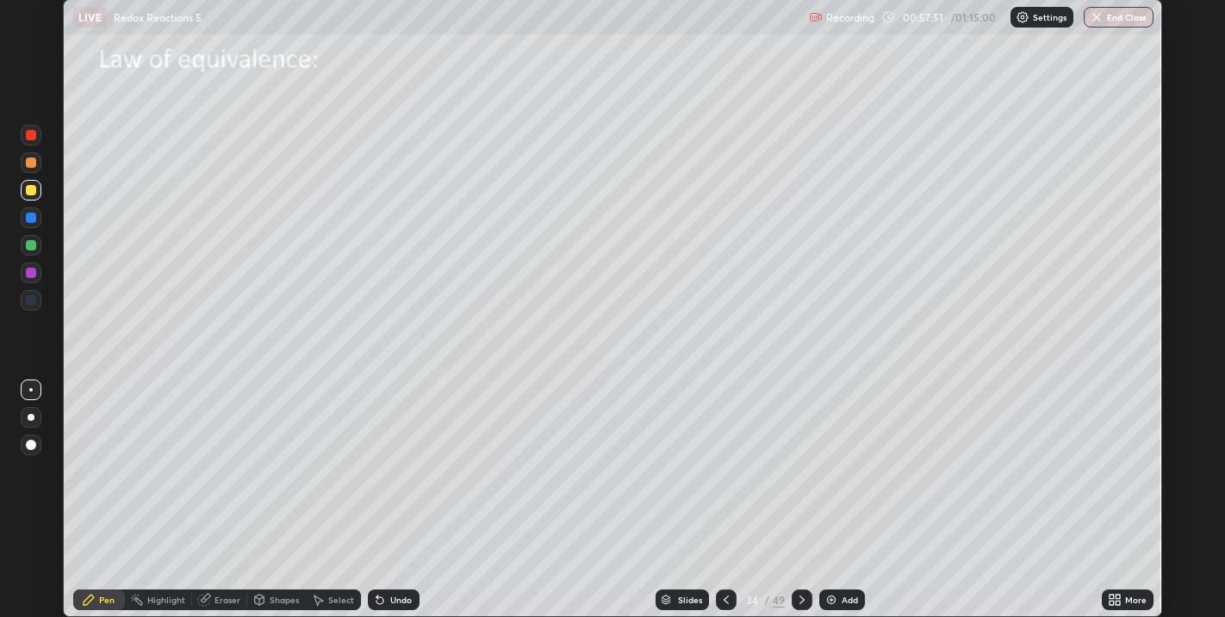
click at [722, 598] on icon at bounding box center [726, 600] width 14 height 14
click at [801, 604] on icon at bounding box center [802, 600] width 14 height 14
click at [799, 598] on icon at bounding box center [802, 600] width 14 height 14
click at [337, 601] on div "Select" at bounding box center [341, 600] width 26 height 9
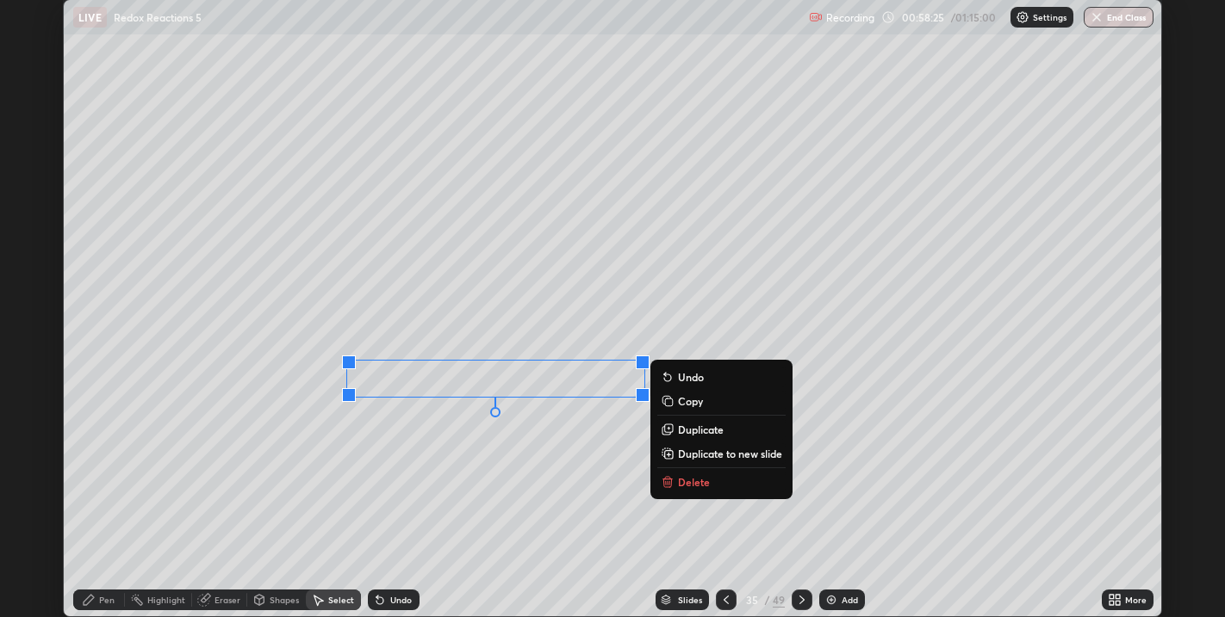
click at [544, 462] on div "0 ° Undo Copy Duplicate Duplicate to new slide Delete" at bounding box center [613, 308] width 1098 height 617
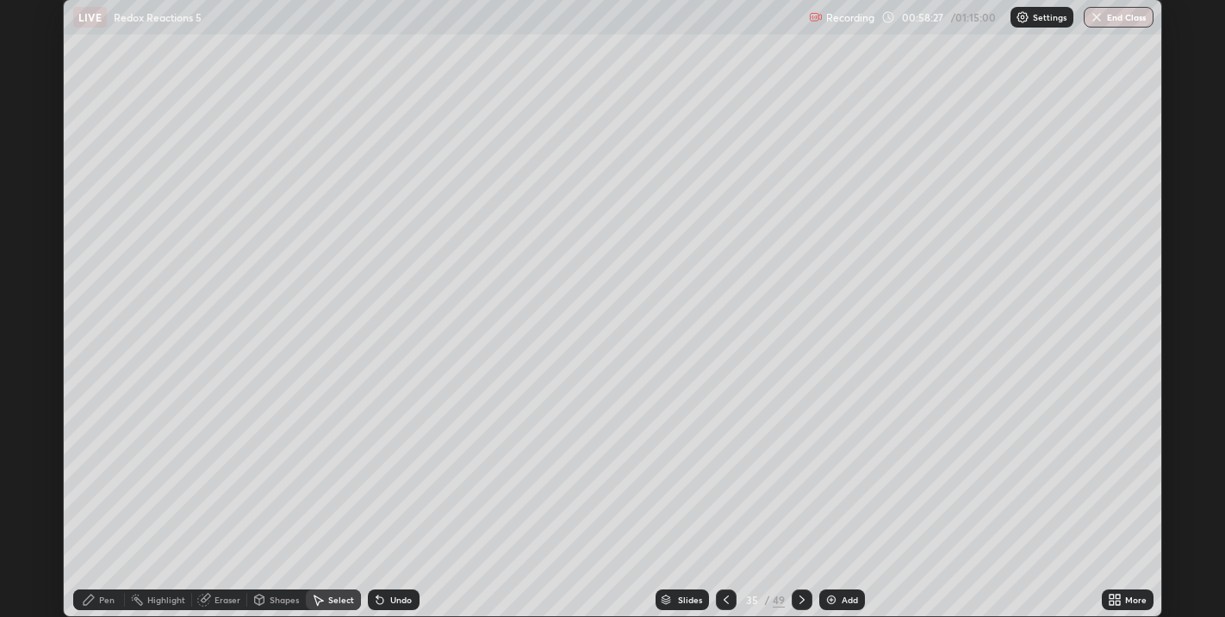
click at [100, 593] on div "Pen" at bounding box center [99, 600] width 52 height 21
click at [32, 245] on div at bounding box center [31, 245] width 10 height 10
click at [35, 166] on div at bounding box center [31, 162] width 21 height 21
click at [30, 191] on div at bounding box center [31, 190] width 10 height 10
click at [792, 598] on div at bounding box center [801, 600] width 21 height 21
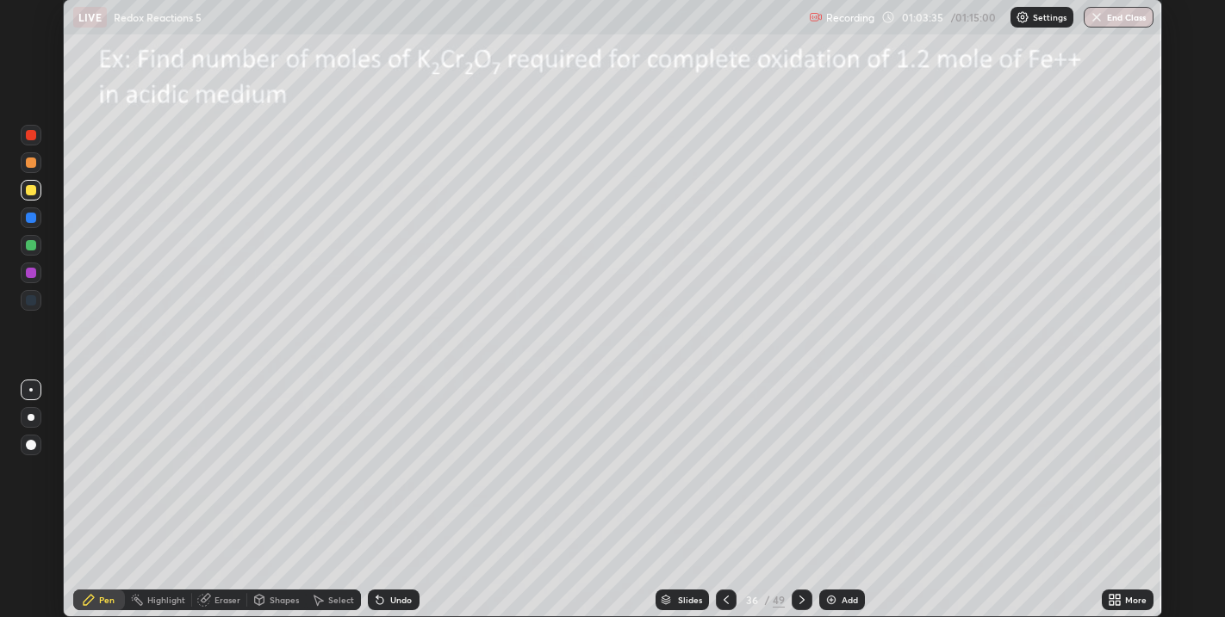
click at [33, 194] on div at bounding box center [31, 190] width 10 height 10
click at [35, 246] on div at bounding box center [31, 245] width 10 height 10
click at [32, 194] on div at bounding box center [31, 190] width 10 height 10
click at [32, 166] on div at bounding box center [31, 163] width 10 height 10
click at [32, 190] on div at bounding box center [31, 190] width 10 height 10
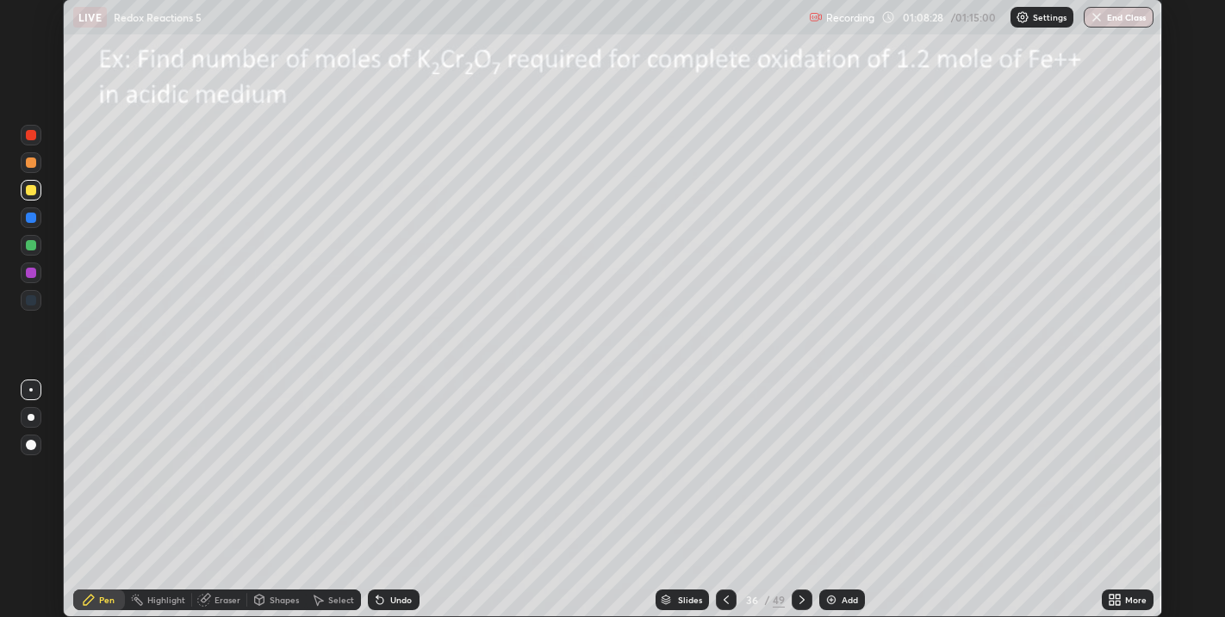
click at [1104, 20] on button "End Class" at bounding box center [1118, 17] width 70 height 21
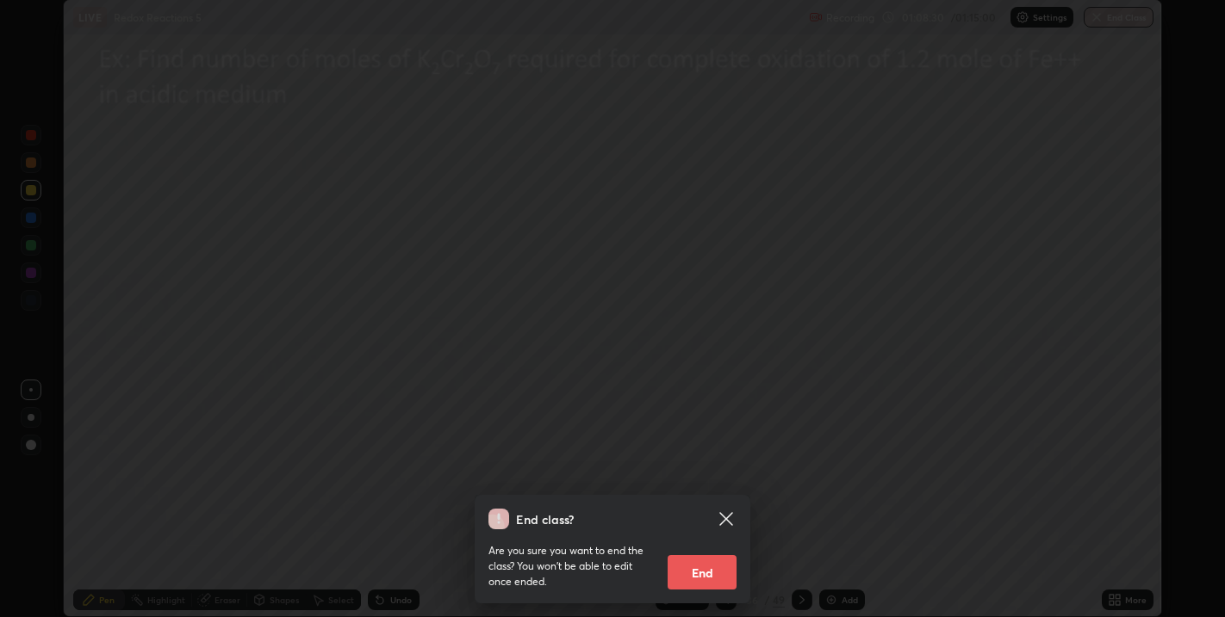
click at [724, 570] on button "End" at bounding box center [701, 572] width 69 height 34
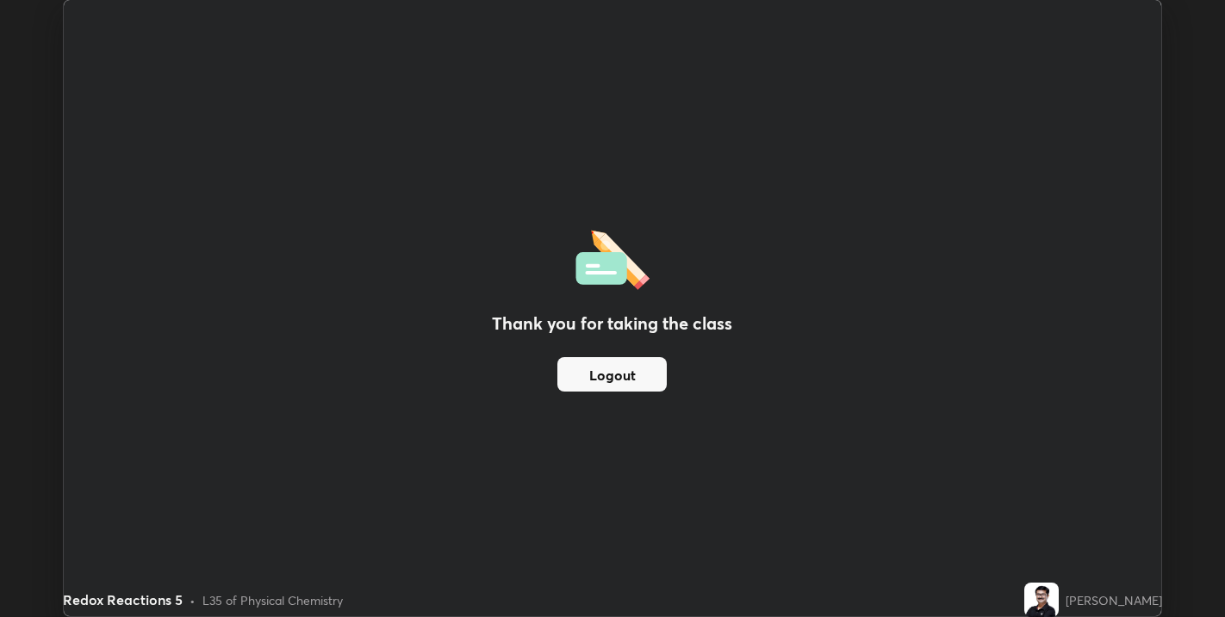
click at [648, 374] on button "Logout" at bounding box center [611, 374] width 109 height 34
